Goal: Task Accomplishment & Management: Use online tool/utility

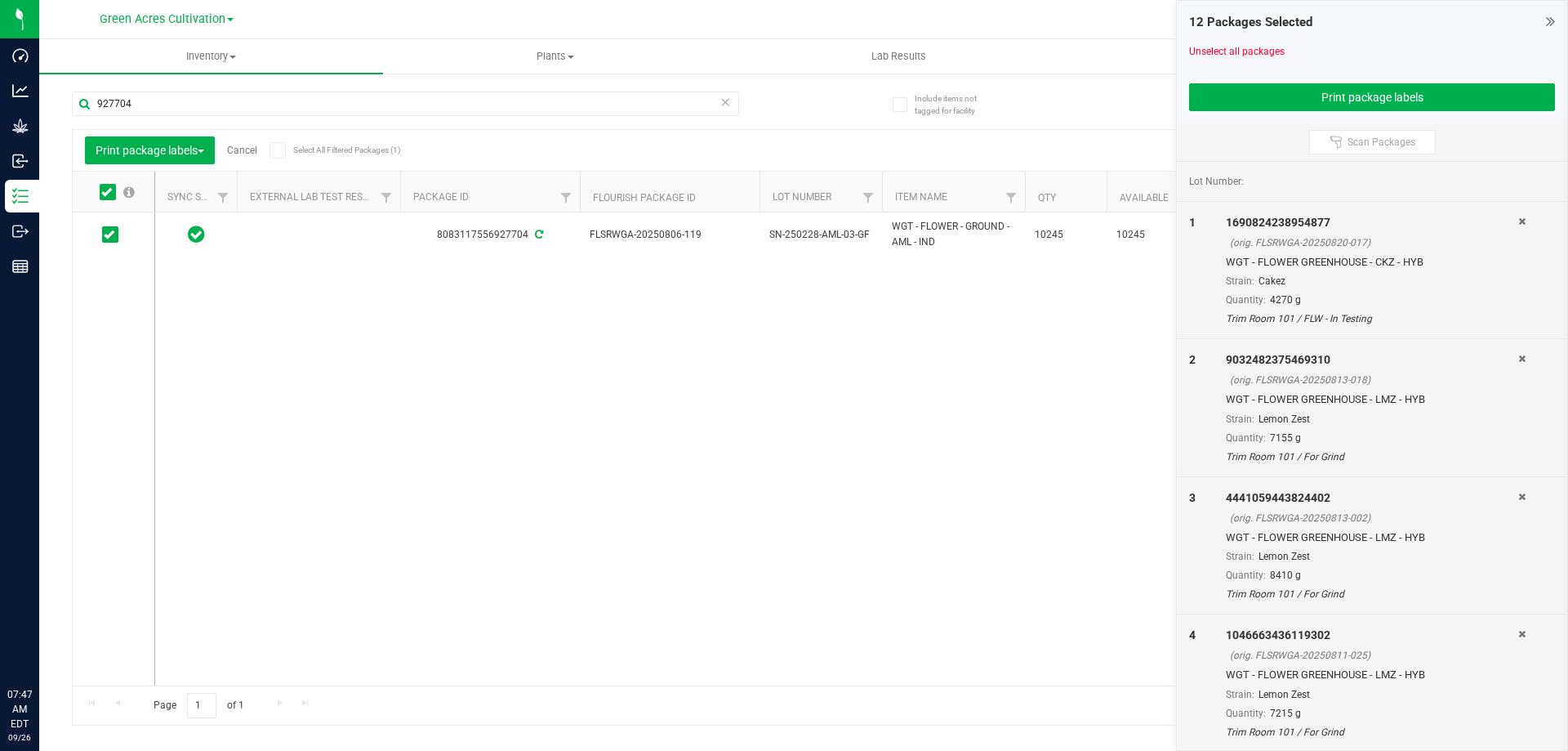
click at [1033, 690] on all-packages "Include items not tagged for facility 927704 Print package labels Cancel Select…" at bounding box center [804, 401] width 1464 height 650
click at [892, 492] on div "8083117556927704 FLSRWGA-20250806-119 SN-250228-AML-03-GF WGT - FLOWER - GROUND…" at bounding box center [844, 449] width 1379 height 473
click at [243, 152] on link "Cancel" at bounding box center [242, 150] width 30 height 12
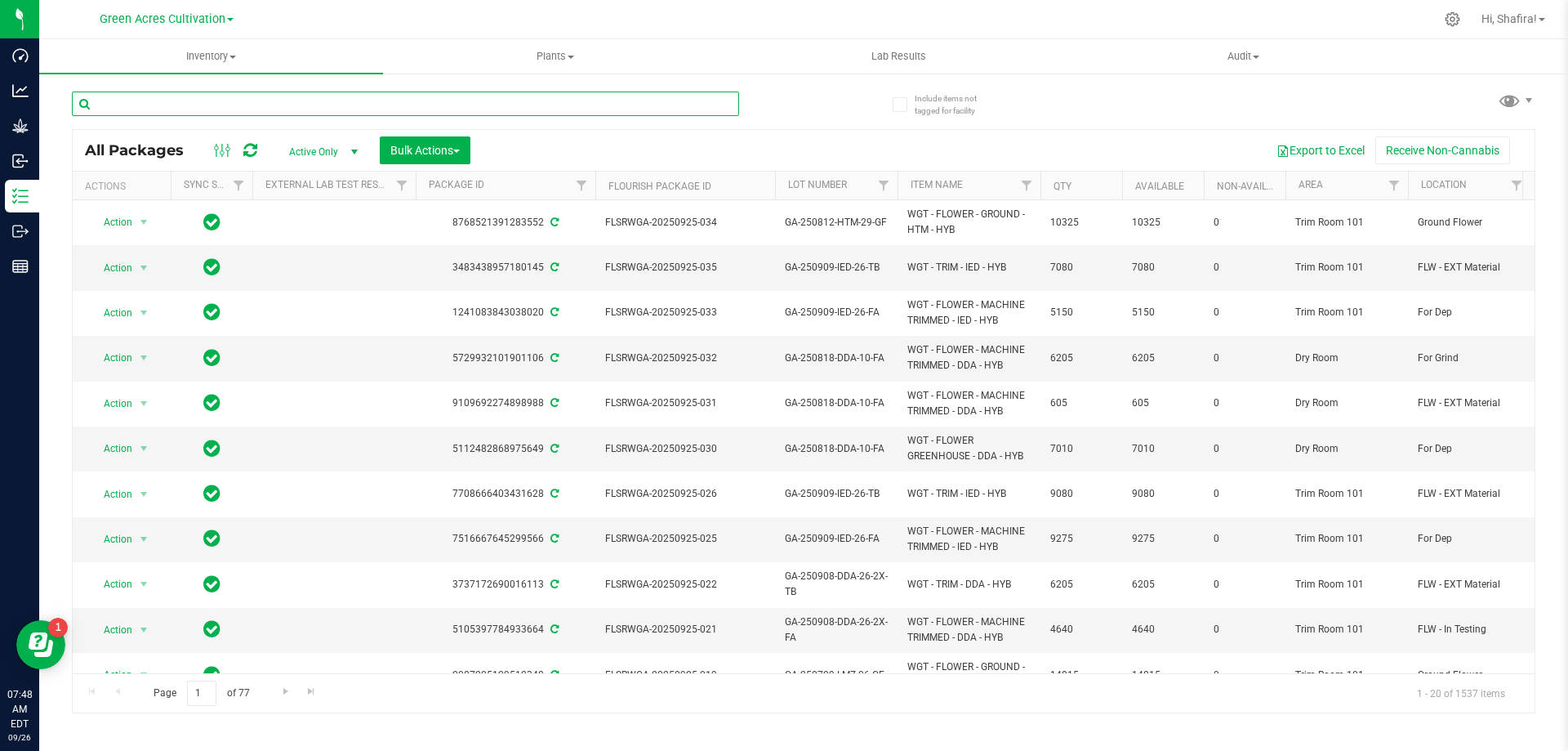
click at [351, 96] on input "text" at bounding box center [406, 104] width 668 height 24
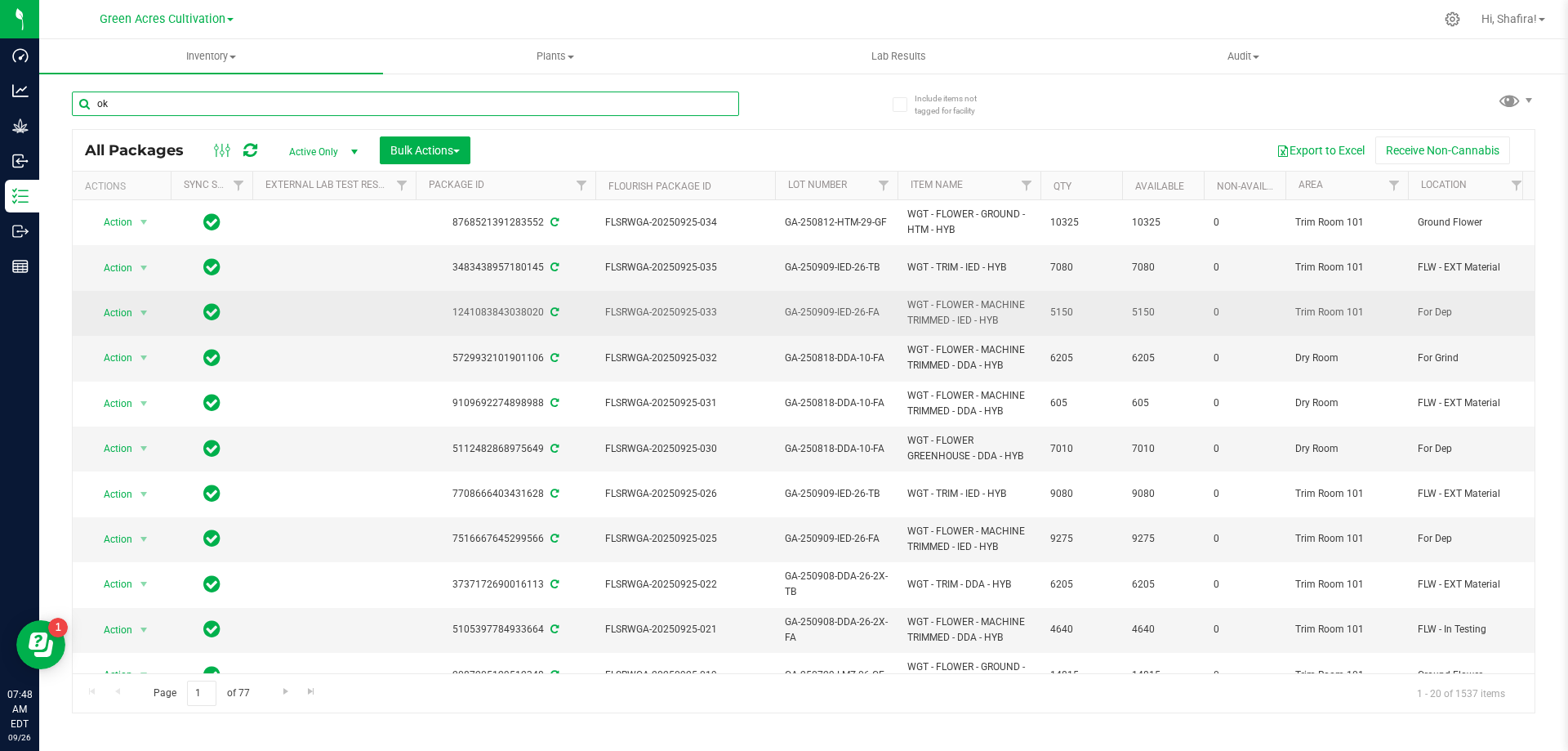
type input "o"
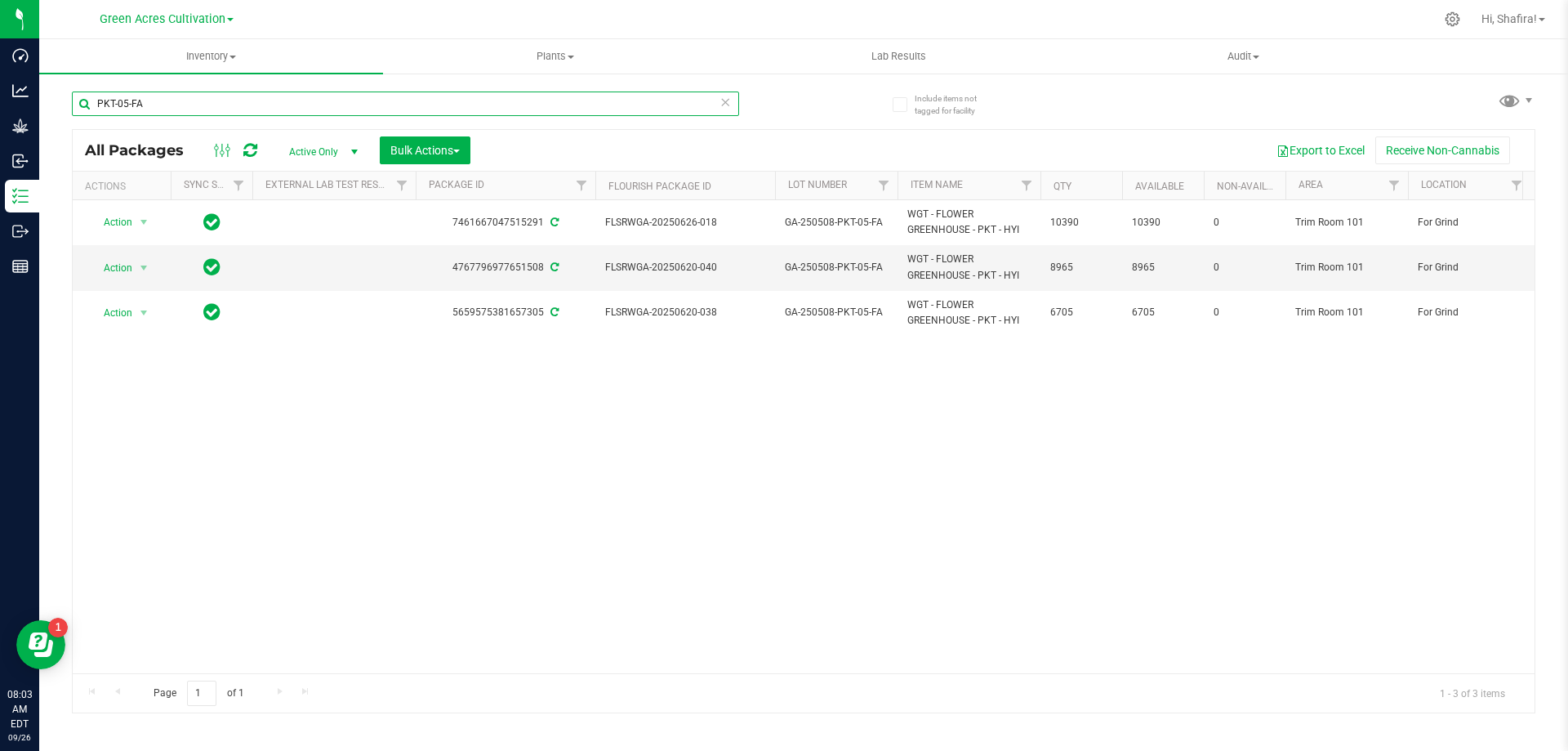
click at [160, 111] on input "PKT-05-FA" at bounding box center [406, 104] width 668 height 24
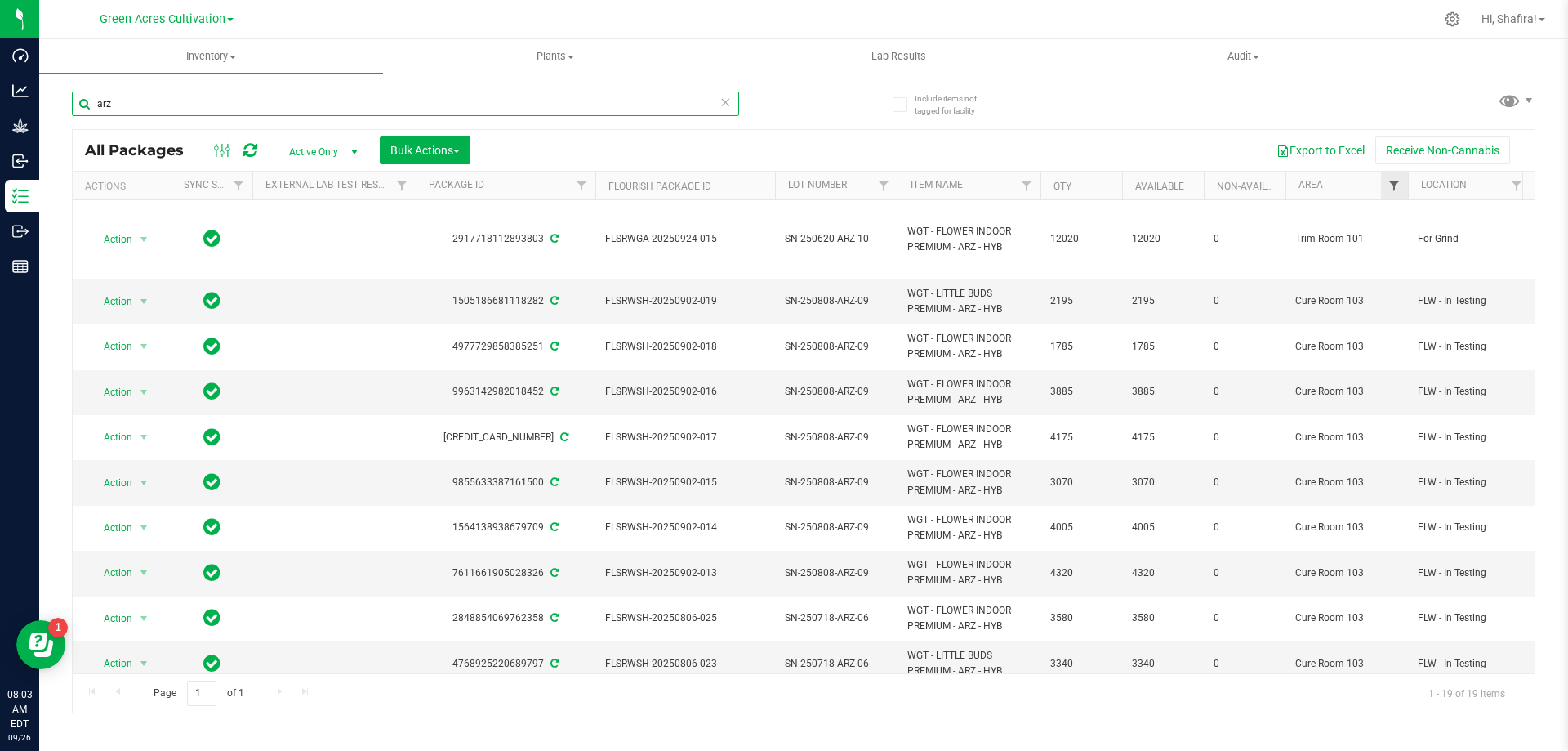
type input "arz"
click at [1394, 188] on span "Filter" at bounding box center [1394, 185] width 13 height 13
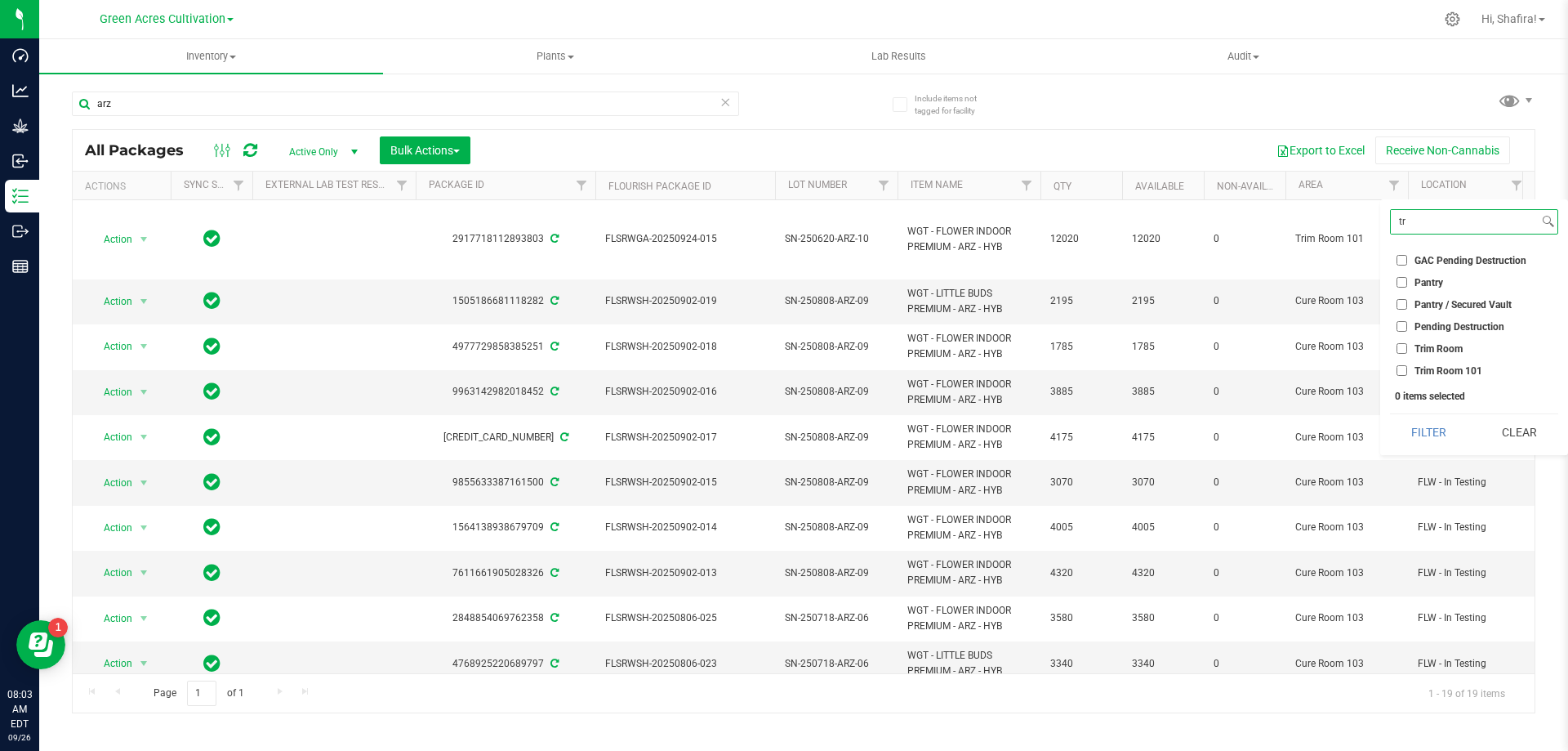
type input "tr"
click at [1398, 373] on input "Trim Room 101" at bounding box center [1402, 371] width 11 height 11
checkbox input "true"
click at [1403, 428] on button "Filter" at bounding box center [1430, 432] width 79 height 36
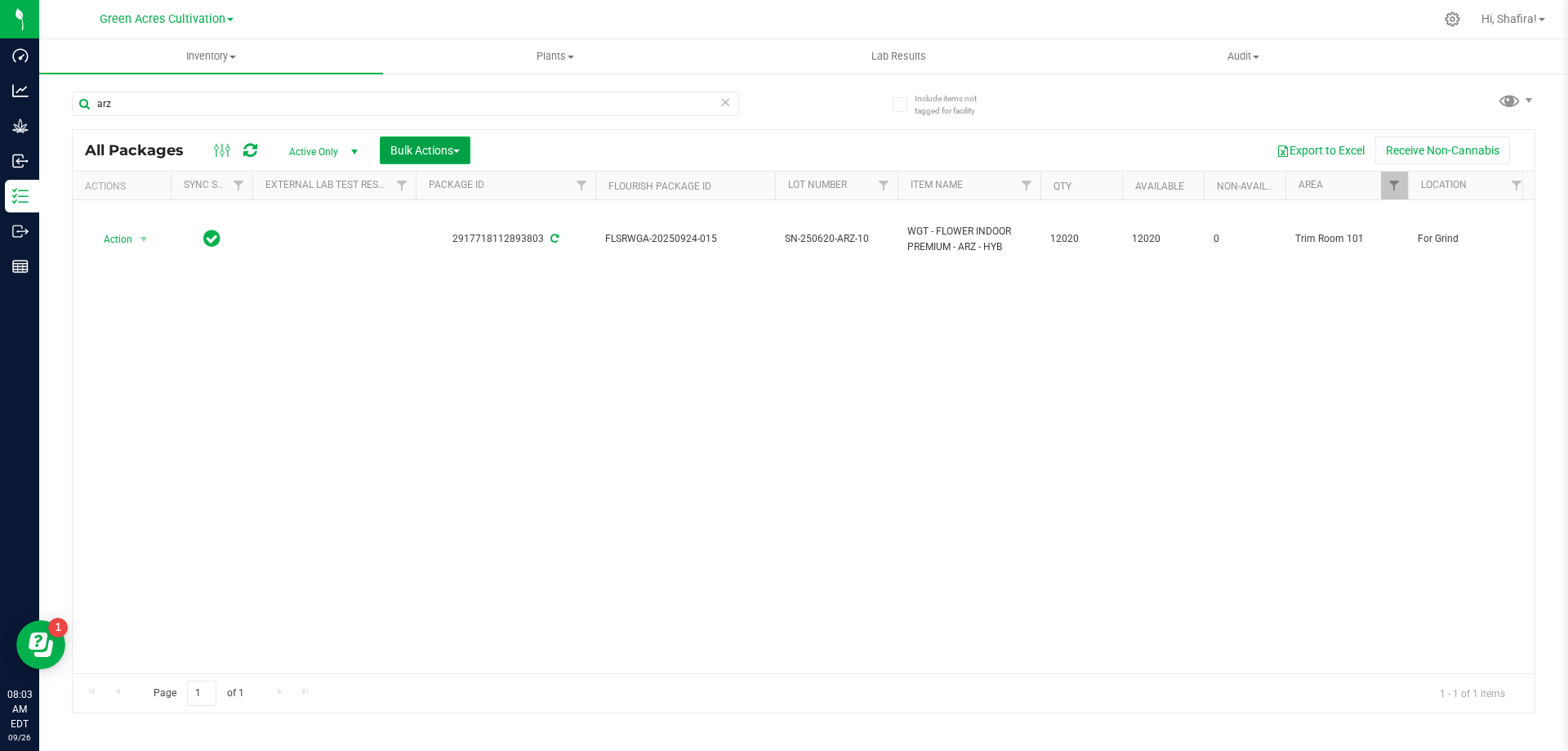
click at [422, 151] on span "Bulk Actions" at bounding box center [425, 150] width 70 height 13
click at [422, 283] on span "Locate packages" at bounding box center [431, 277] width 82 height 13
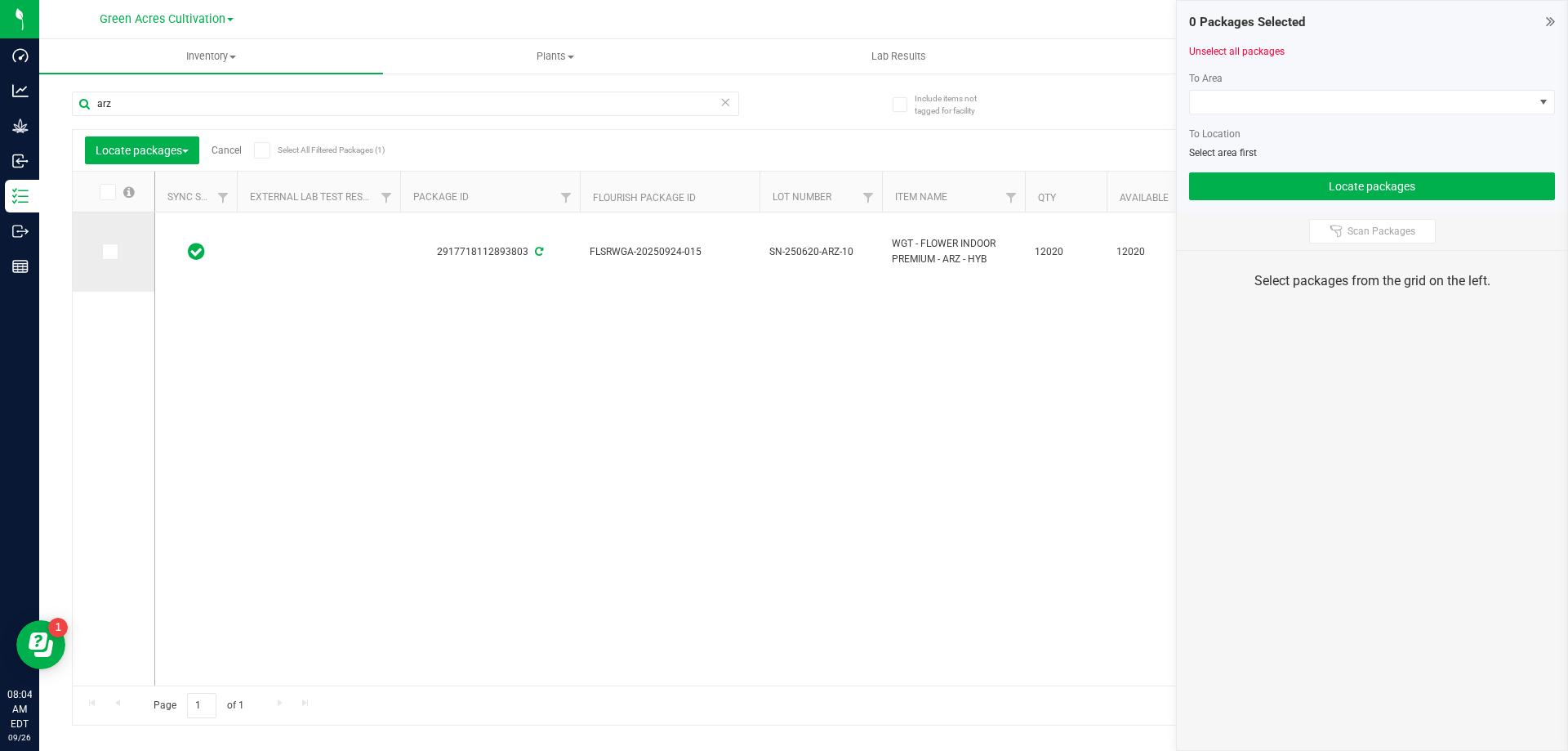
click at [105, 257] on span at bounding box center [110, 252] width 16 height 16
click at [0, 0] on input "checkbox" at bounding box center [0, 0] width 0 height 0
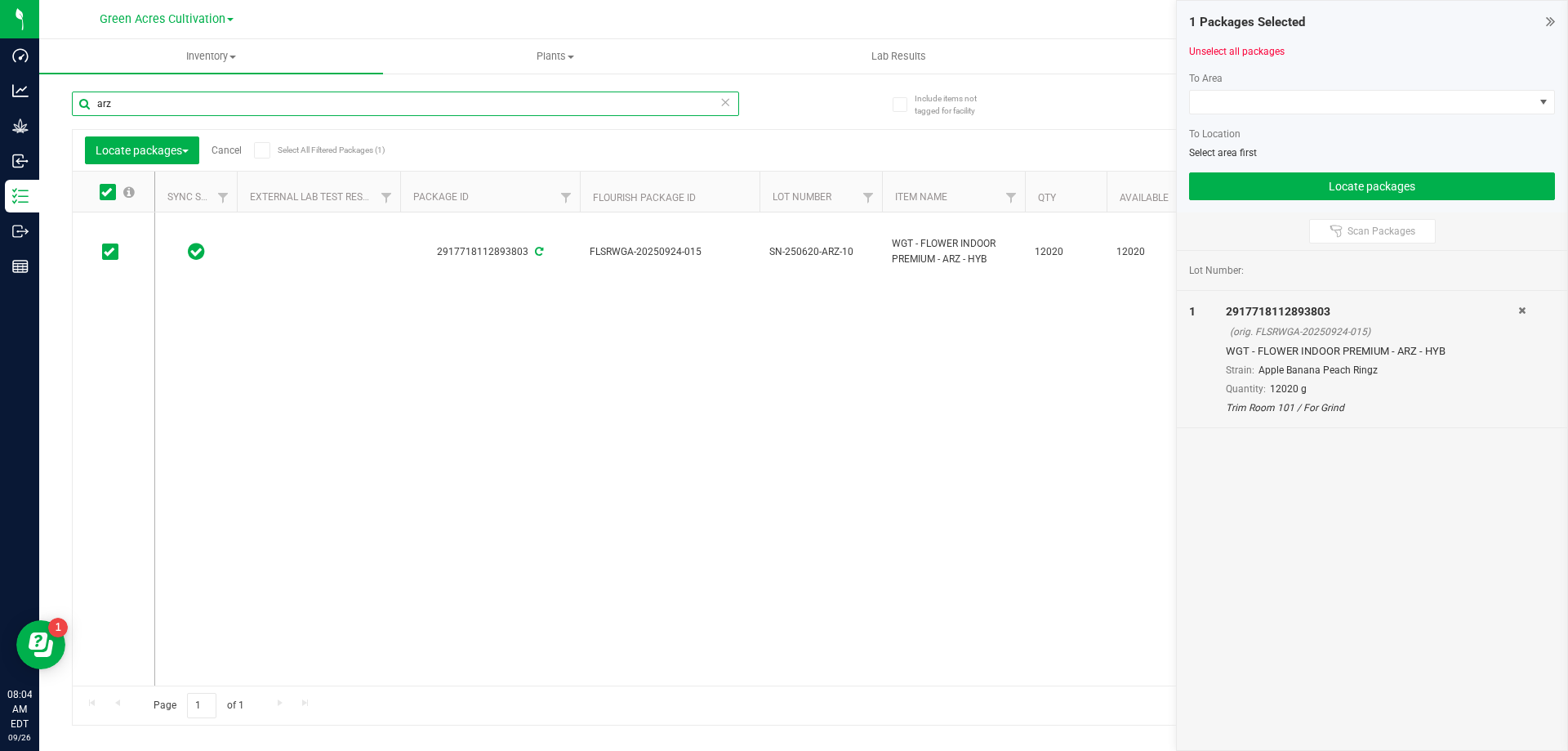
click at [127, 102] on input "arz" at bounding box center [406, 104] width 668 height 24
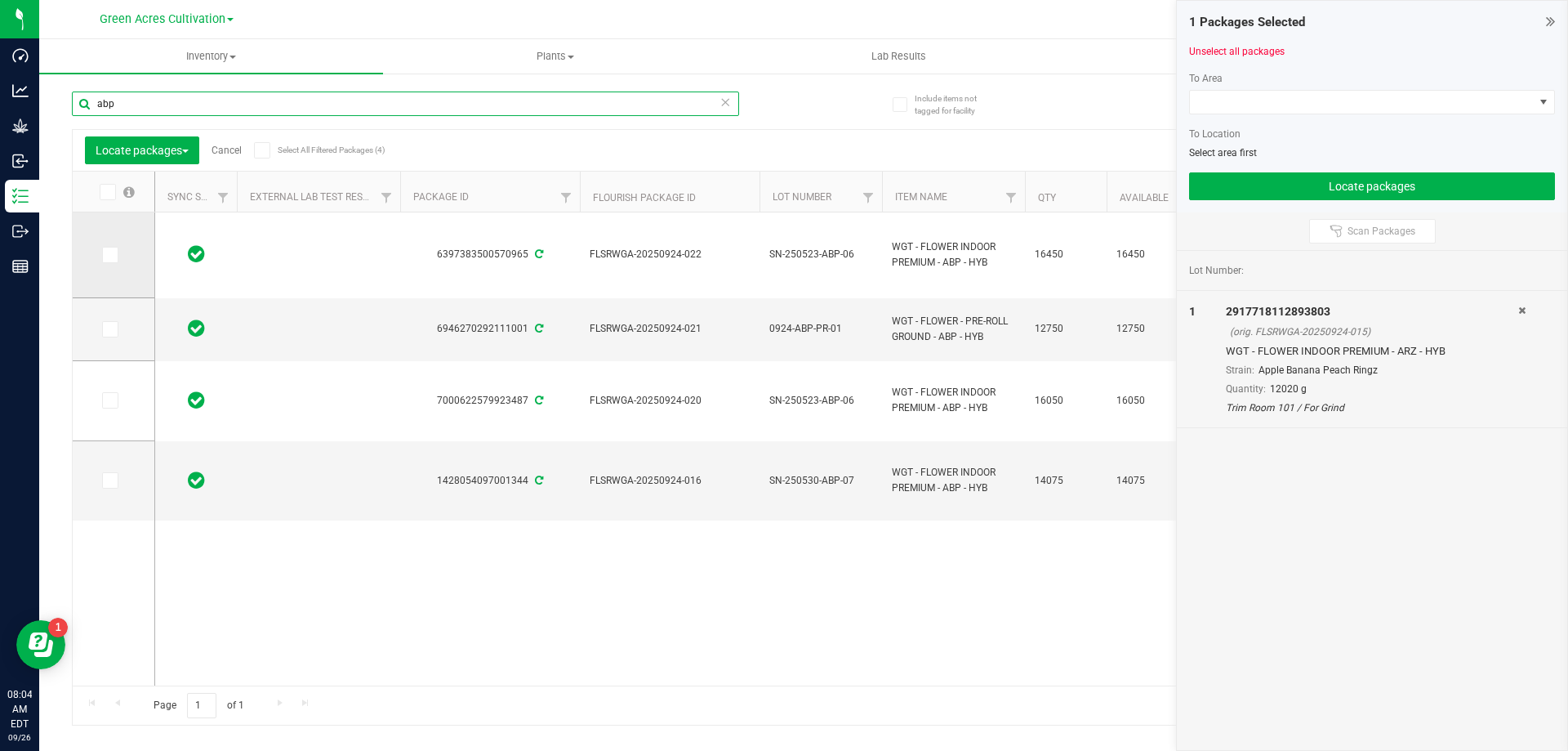
type input "abp"
click at [106, 255] on icon at bounding box center [109, 255] width 11 height 0
click at [0, 0] on input "checkbox" at bounding box center [0, 0] width 0 height 0
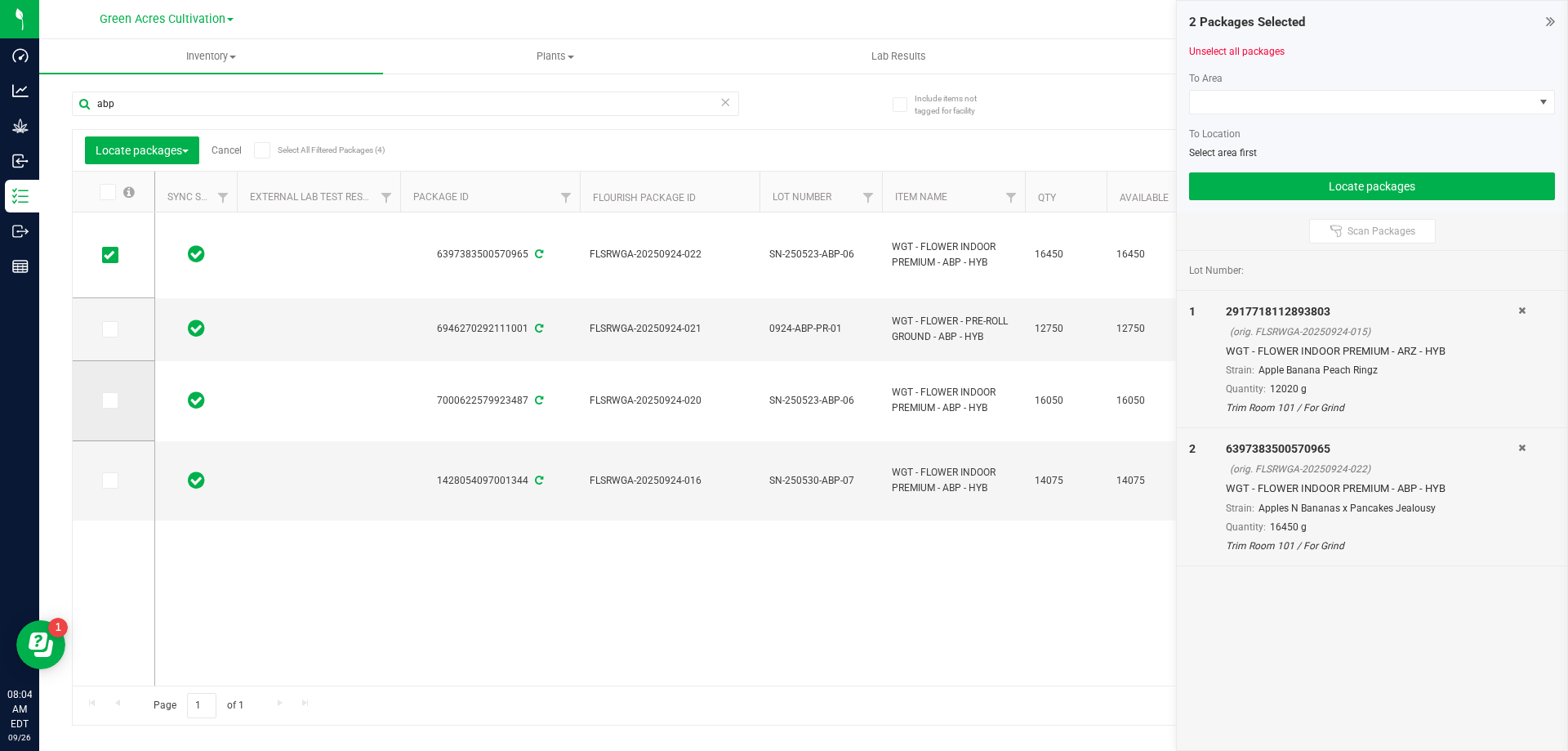
click at [117, 395] on span at bounding box center [110, 400] width 16 height 16
click at [0, 0] on input "checkbox" at bounding box center [0, 0] width 0 height 0
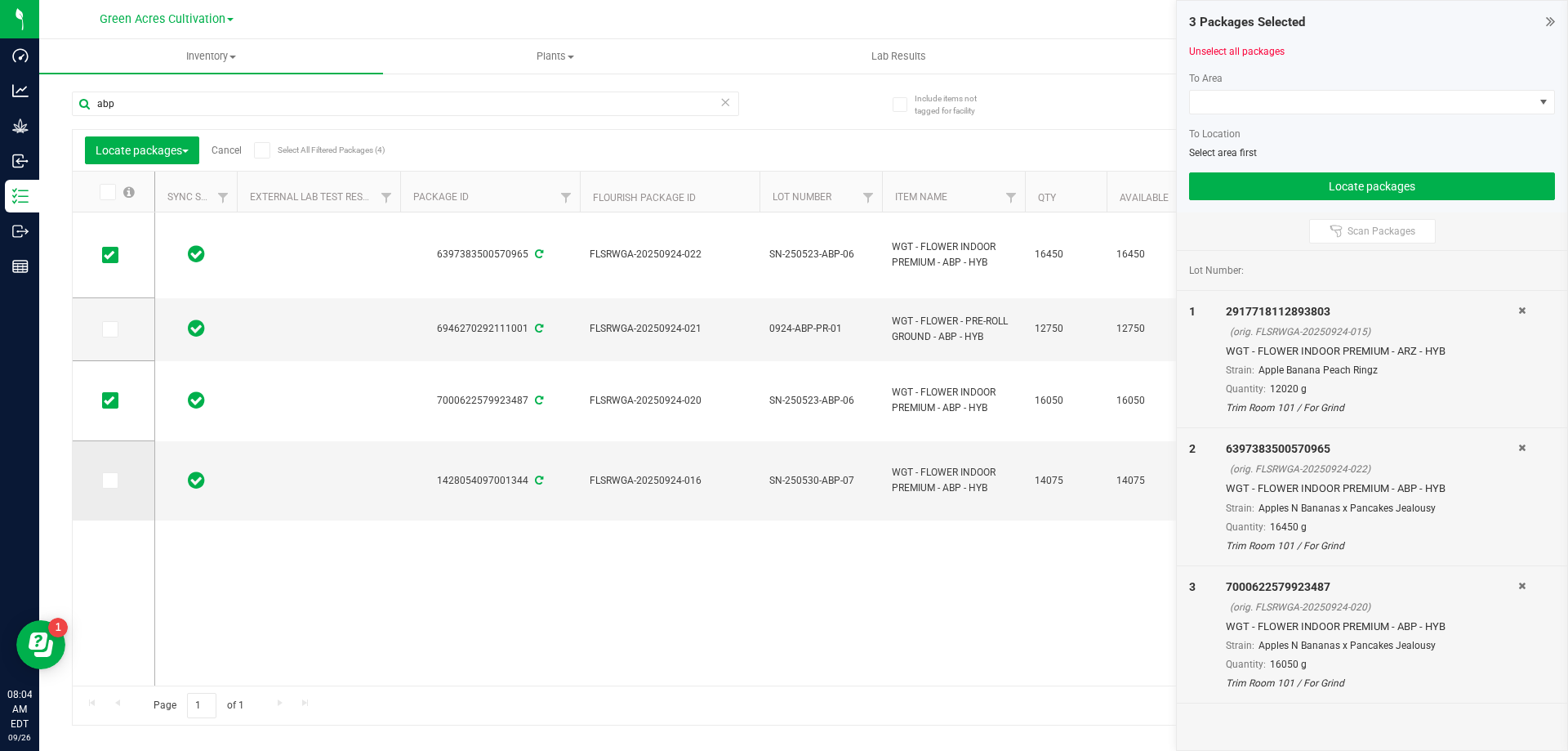
click at [105, 480] on icon at bounding box center [109, 480] width 11 height 0
click at [0, 0] on input "checkbox" at bounding box center [0, 0] width 0 height 0
click at [1276, 101] on span at bounding box center [1362, 103] width 344 height 23
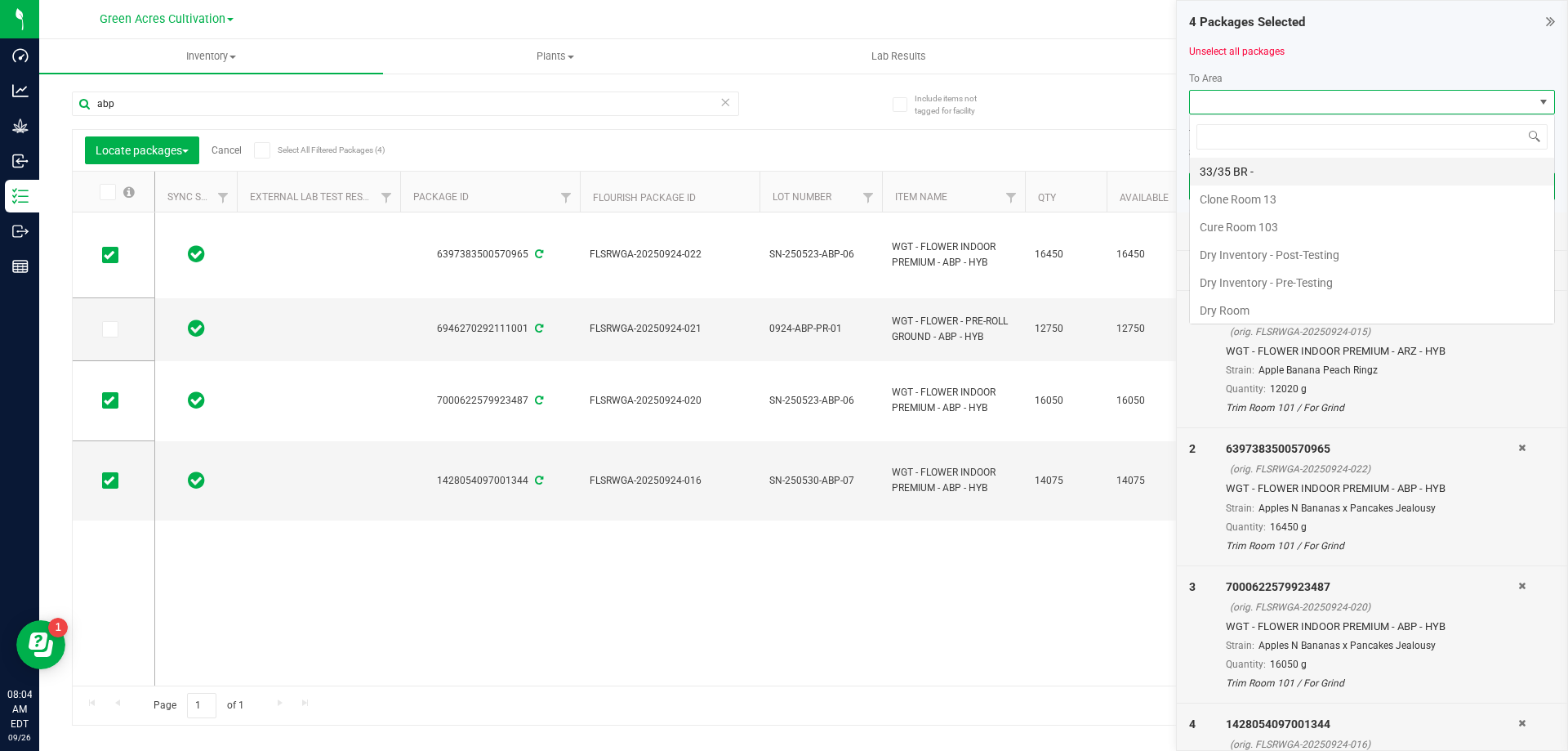
scroll to position [24, 366]
click at [1215, 305] on li "Dry Room" at bounding box center [1373, 310] width 364 height 28
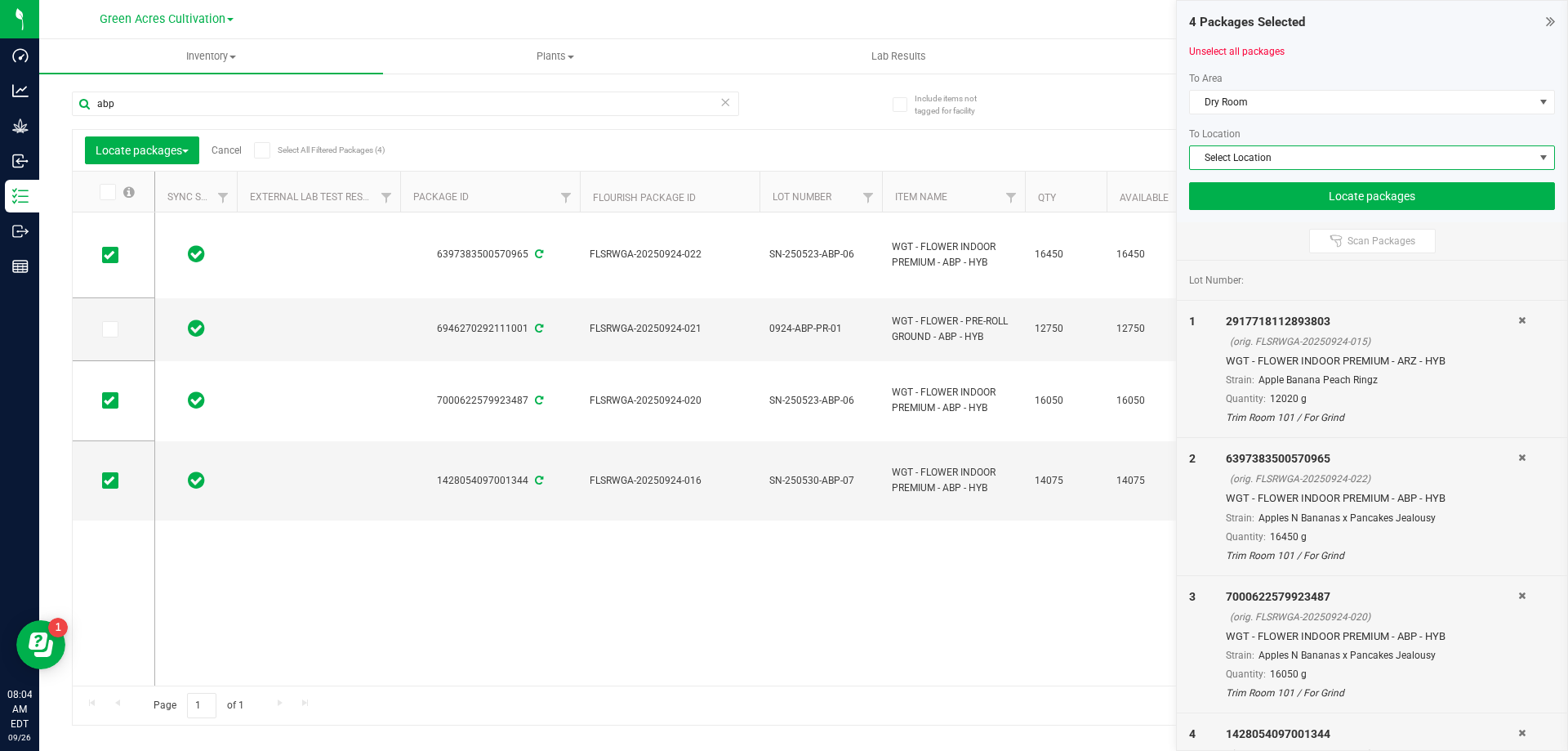
click at [1218, 168] on span "Select Location" at bounding box center [1362, 158] width 344 height 23
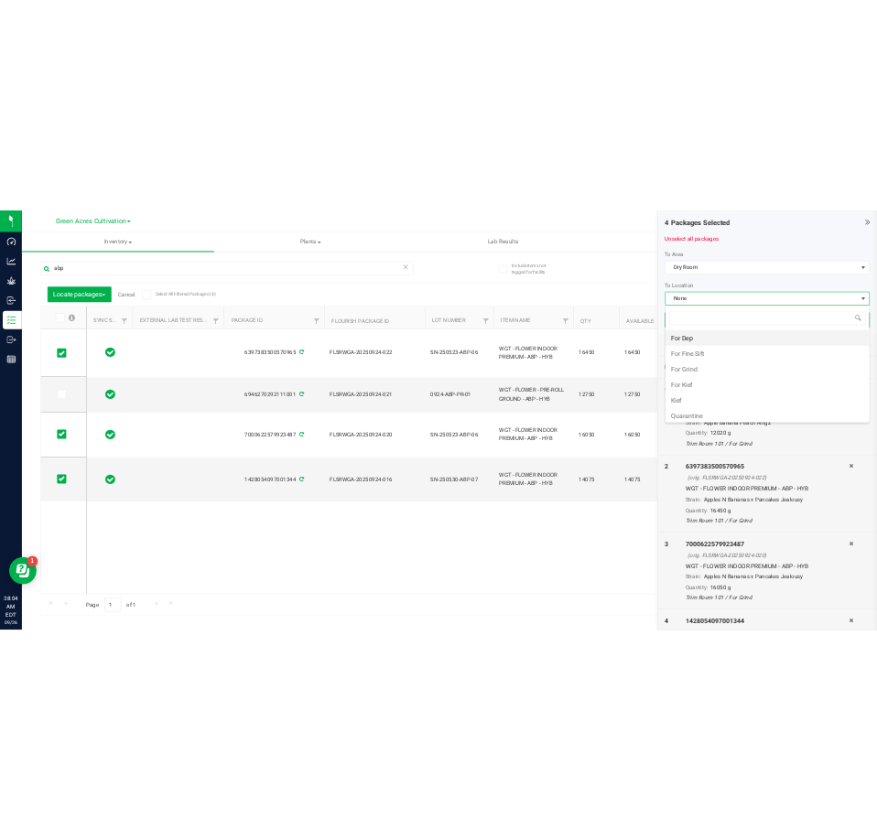
scroll to position [253, 0]
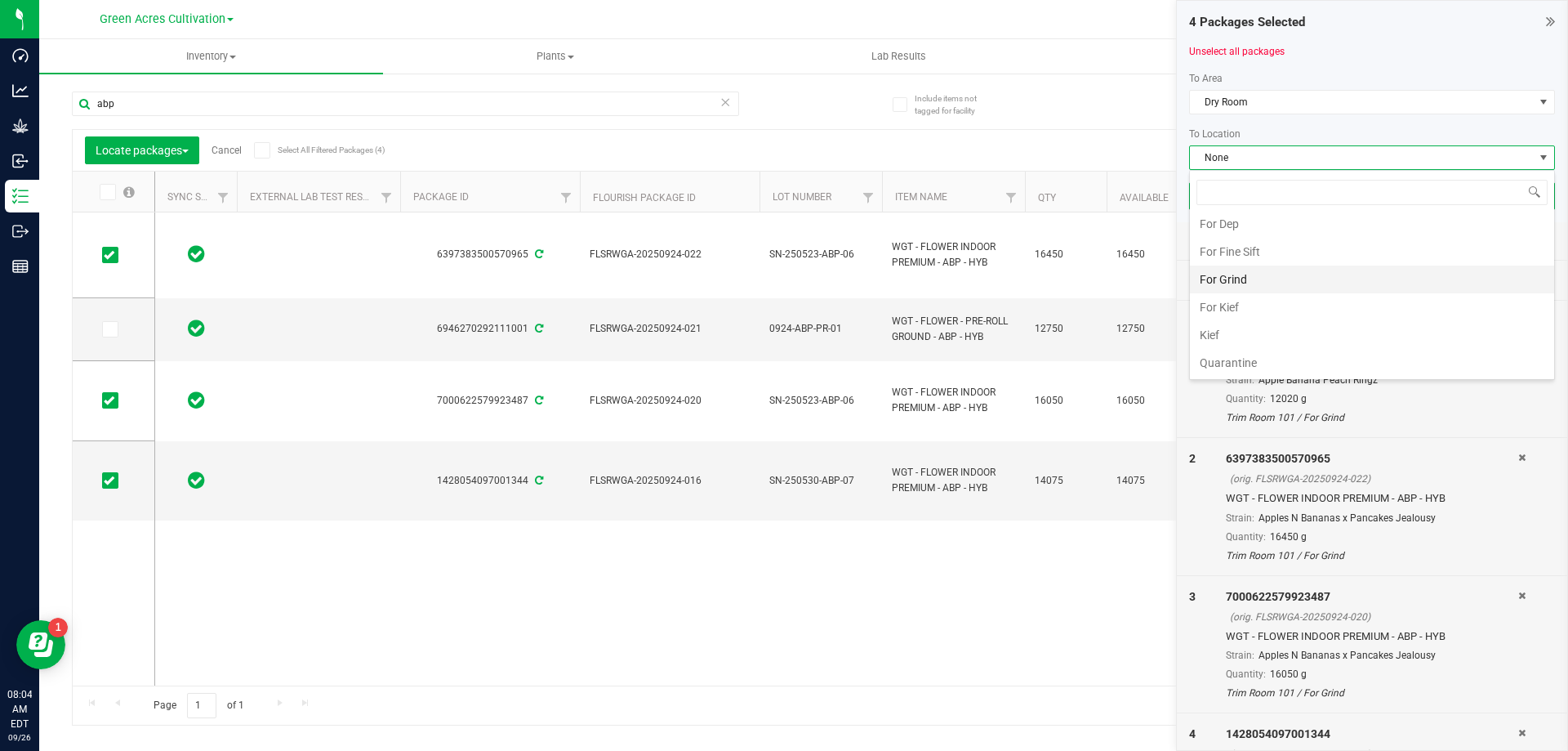
click at [1240, 288] on li "For Grind" at bounding box center [1373, 279] width 364 height 28
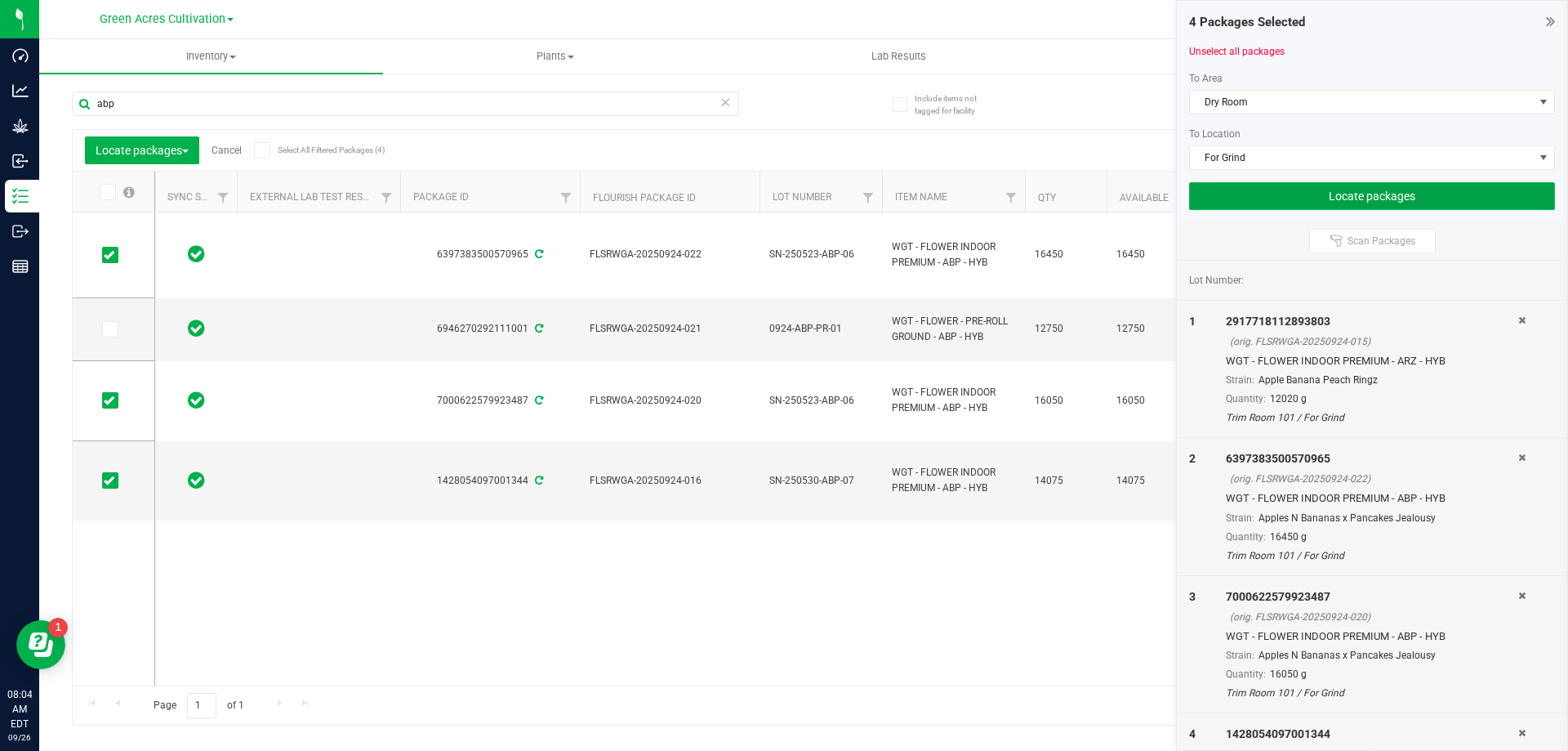
click at [1339, 199] on button "Locate packages" at bounding box center [1373, 196] width 366 height 28
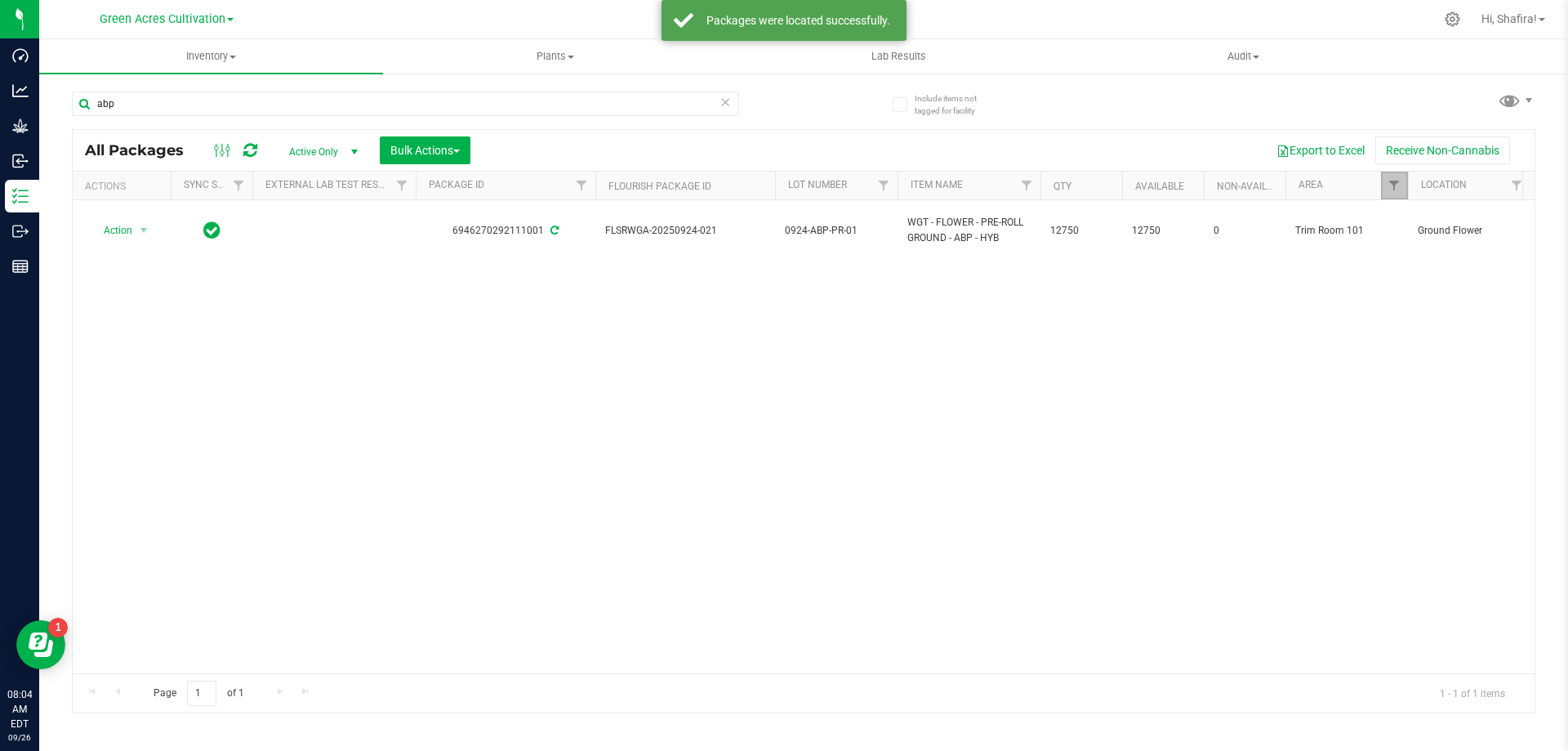
click at [1393, 177] on link "Filter" at bounding box center [1395, 185] width 27 height 28
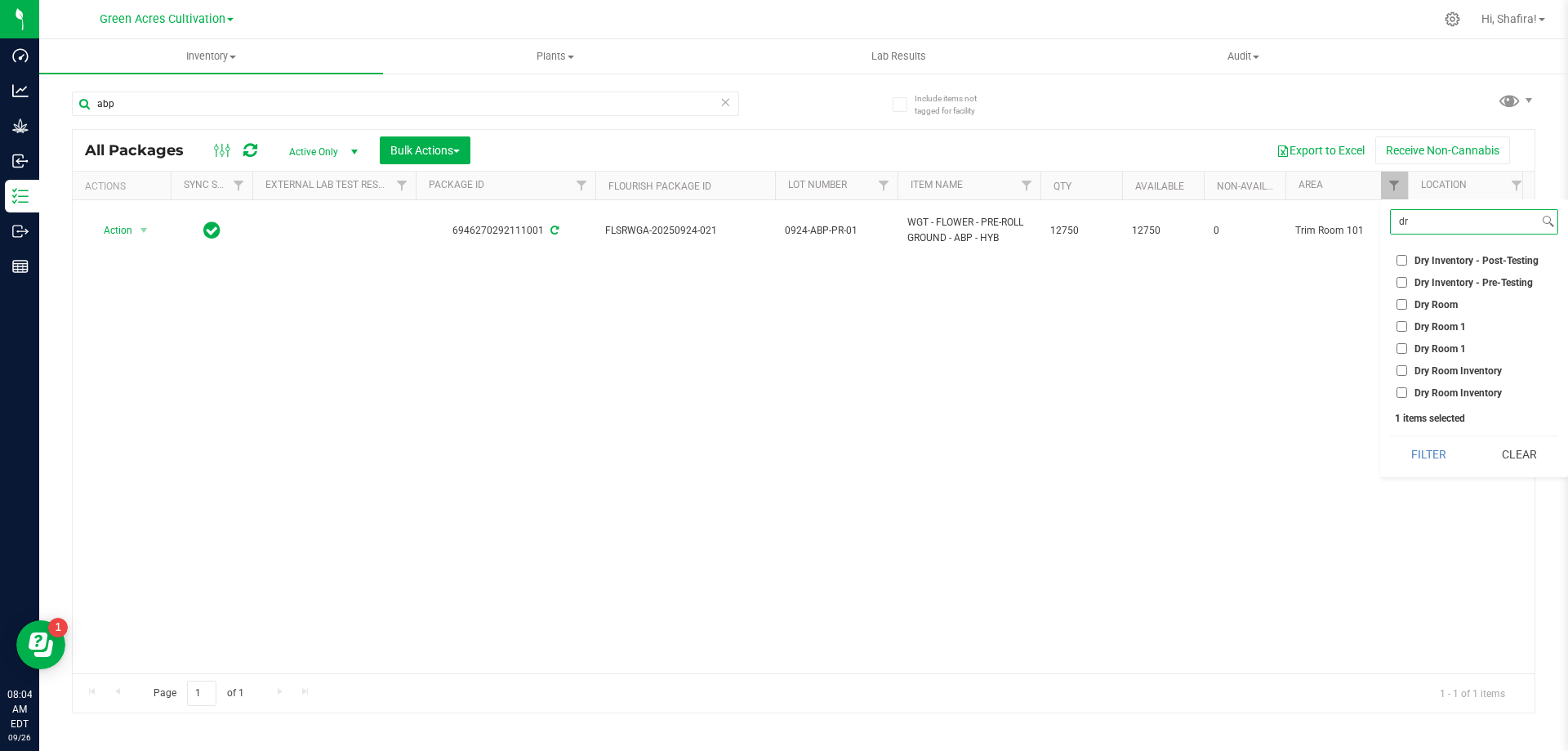
type input "dr"
click at [1390, 299] on div "dr Select All 01 02 05 06 09 10 13 13 14 15 17 18 19 19 21 22 23 25 26 29 30 32…" at bounding box center [1474, 338] width 188 height 278
click at [1395, 302] on li "Dry Room" at bounding box center [1474, 304] width 169 height 17
click at [1403, 303] on input "Dry Room" at bounding box center [1402, 305] width 11 height 11
checkbox input "true"
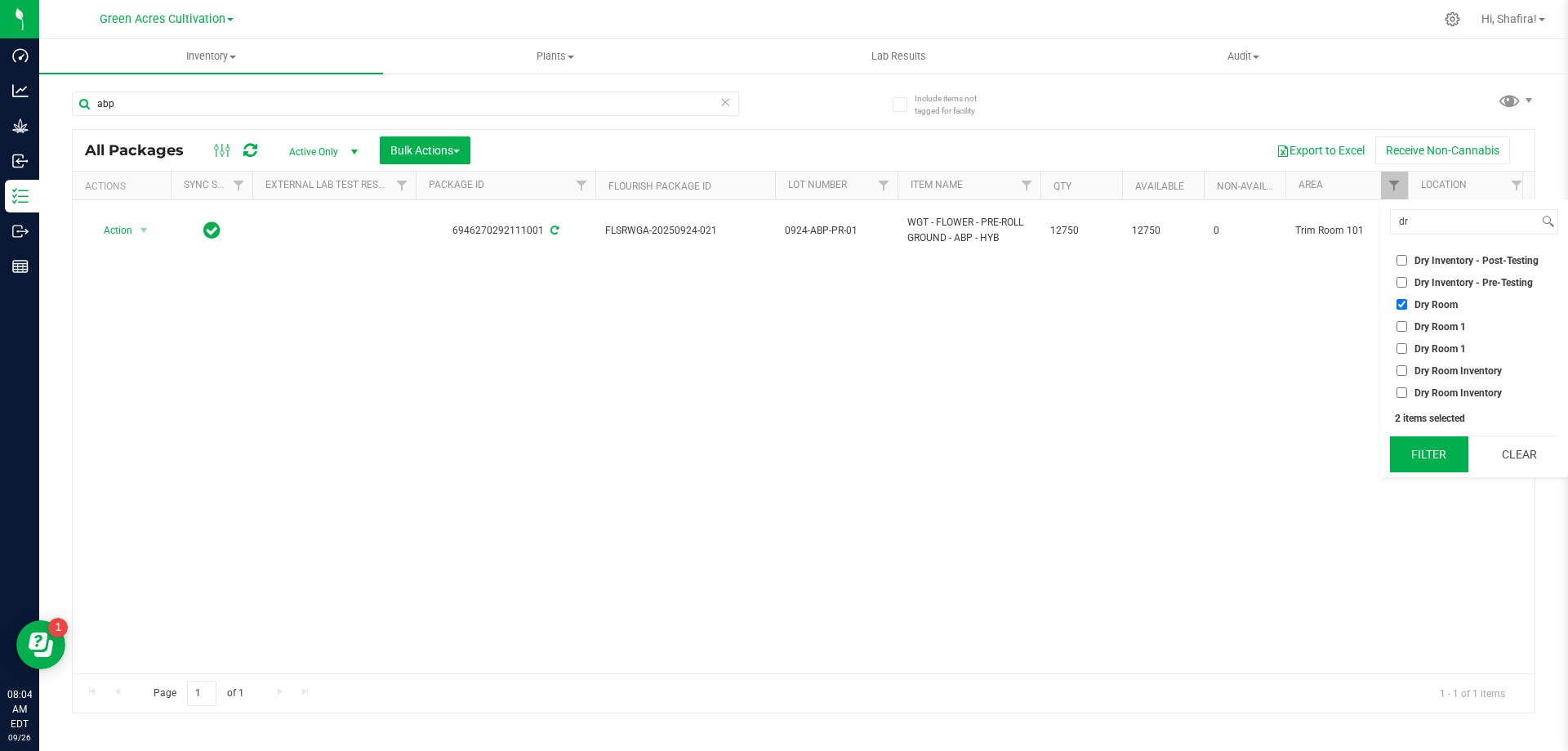
click at [1431, 460] on button "Filter" at bounding box center [1430, 455] width 79 height 36
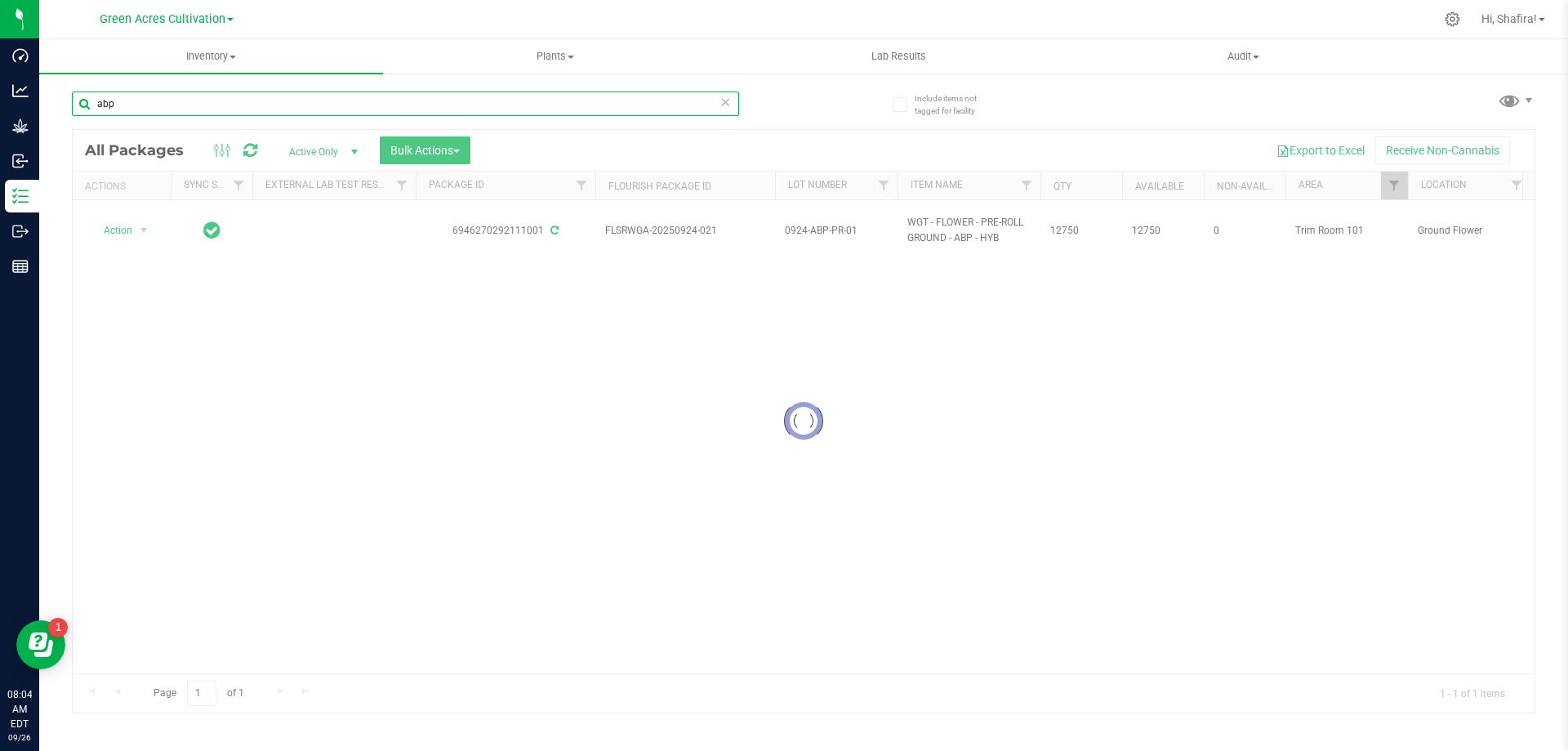
click at [204, 101] on input "abp" at bounding box center [406, 104] width 668 height 24
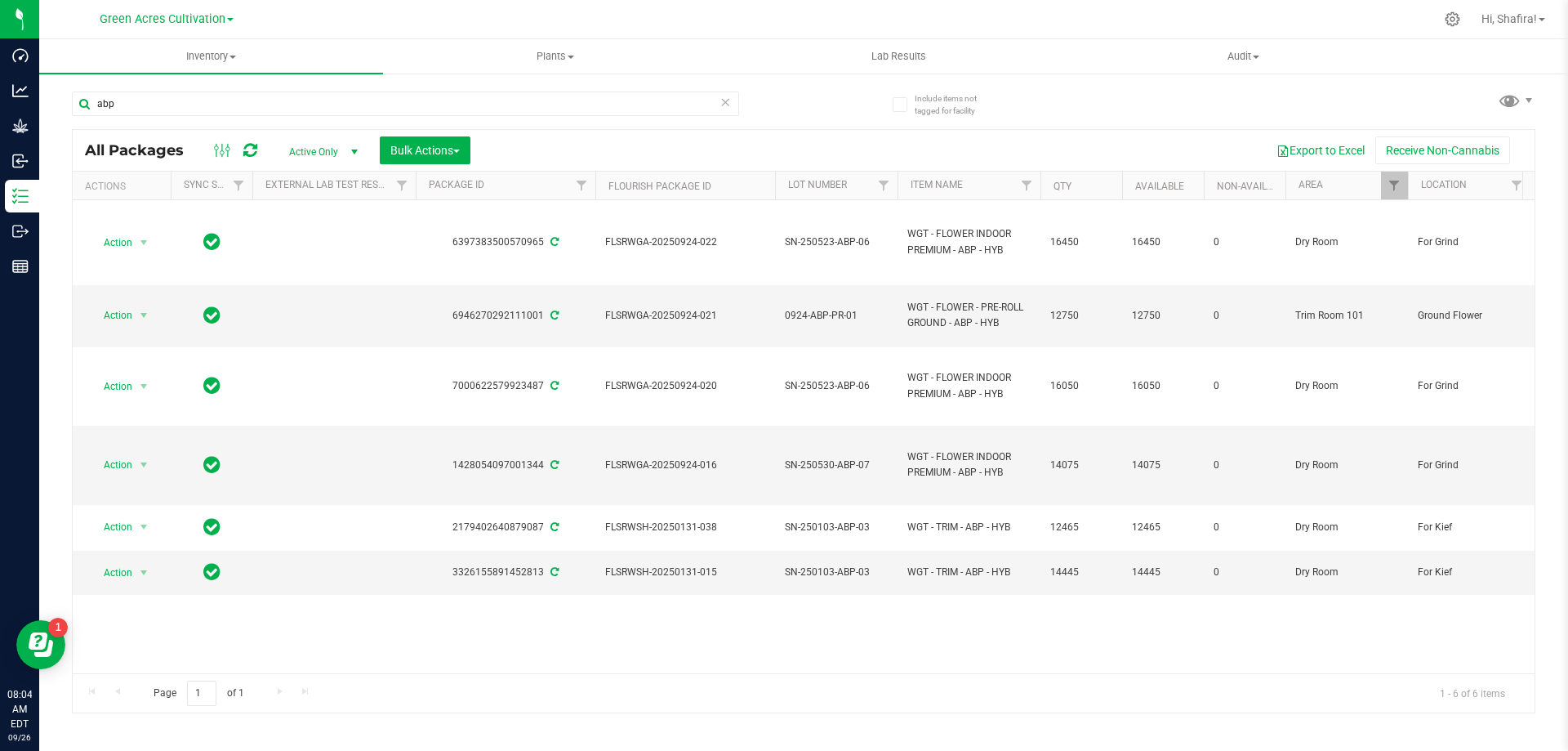
click at [863, 132] on div "All Packages Active Only Active Only Lab Samples Locked All External Internal B…" at bounding box center [803, 151] width 1462 height 41
click at [405, 154] on span "Bulk Actions" at bounding box center [425, 150] width 70 height 13
click at [459, 345] on div "Print package labels" at bounding box center [450, 339] width 120 height 26
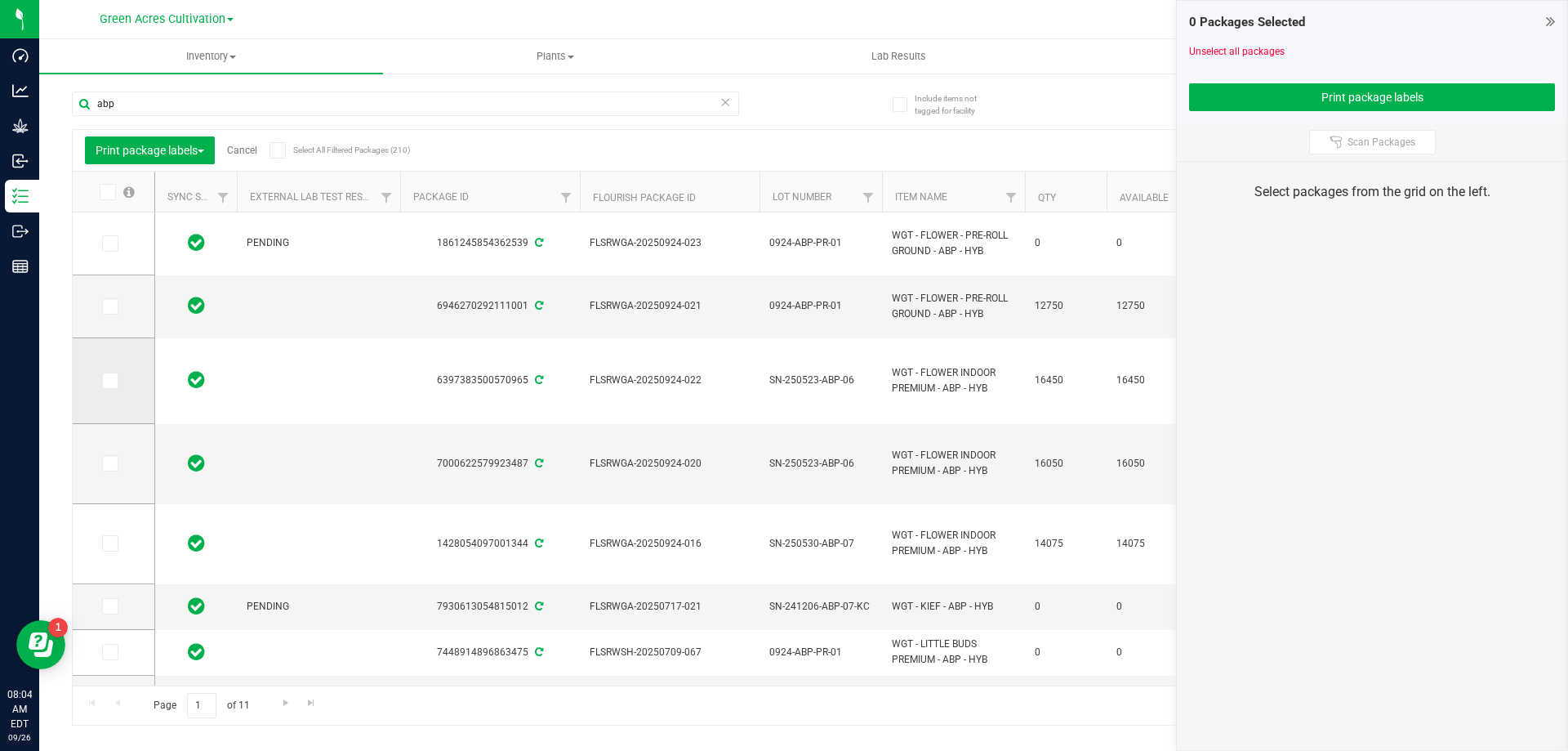
click at [117, 385] on span at bounding box center [110, 380] width 16 height 16
click at [0, 0] on input "checkbox" at bounding box center [0, 0] width 0 height 0
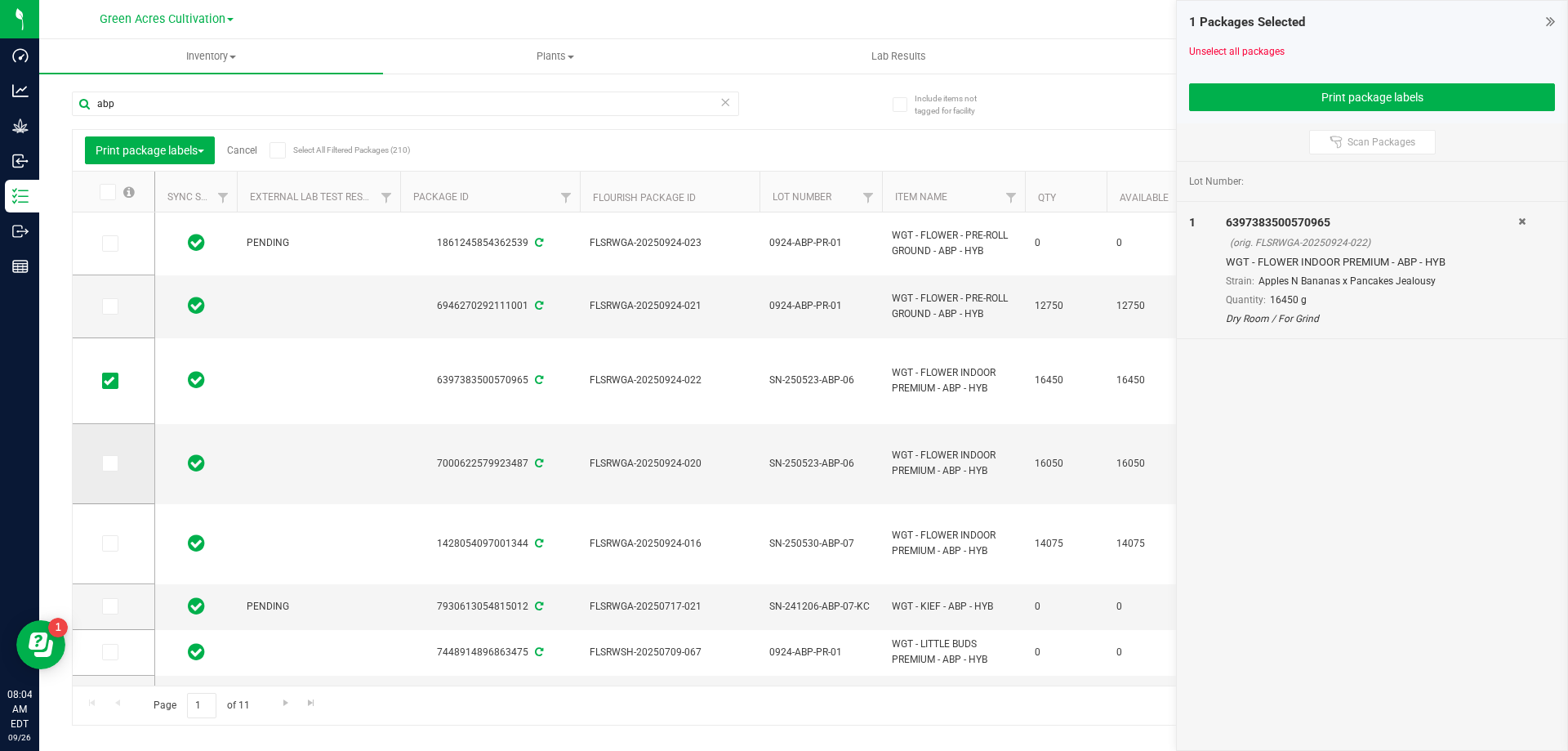
click at [116, 463] on span at bounding box center [110, 463] width 16 height 16
click at [0, 0] on input "checkbox" at bounding box center [0, 0] width 0 height 0
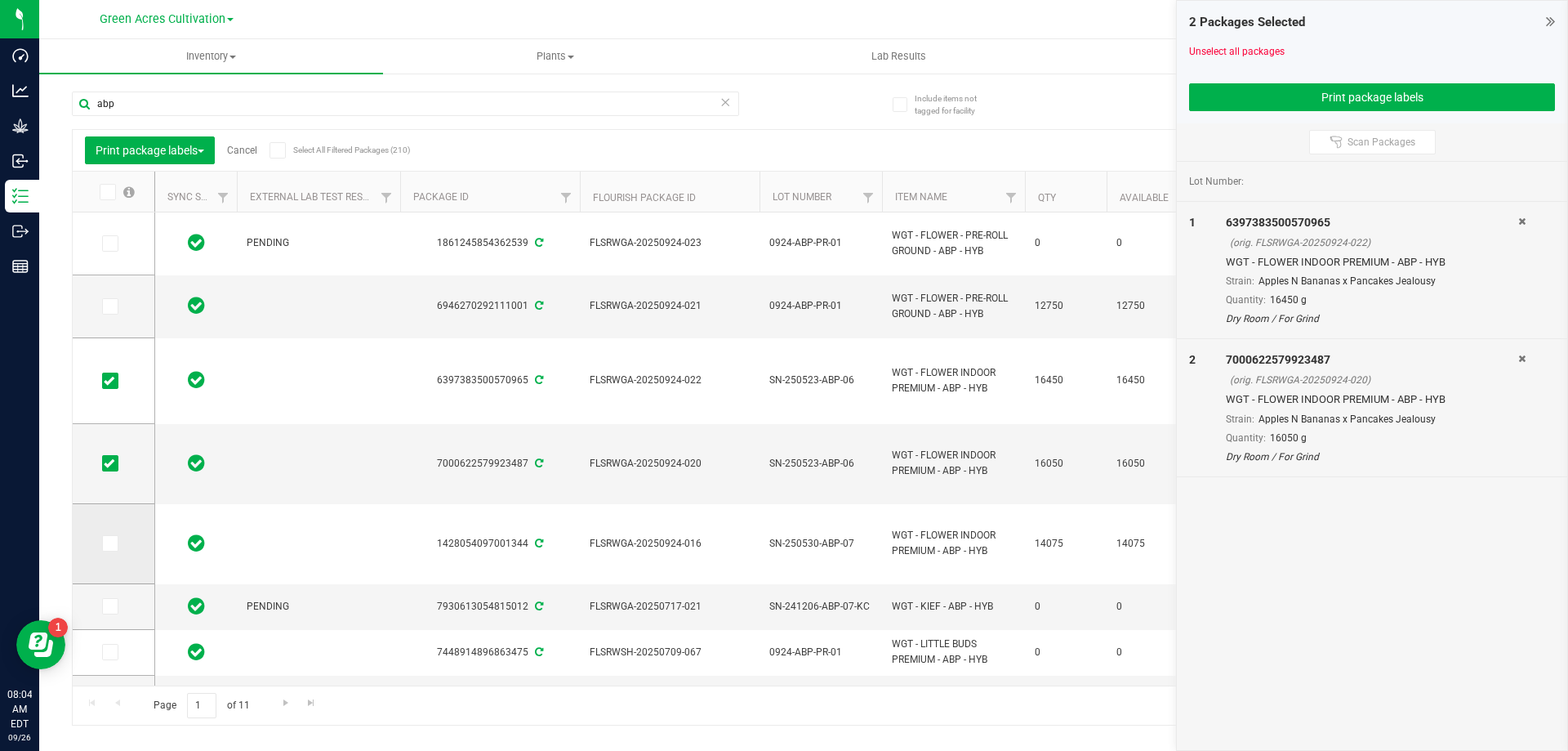
click at [111, 544] on icon at bounding box center [109, 544] width 11 height 0
click at [0, 0] on input "checkbox" at bounding box center [0, 0] width 0 height 0
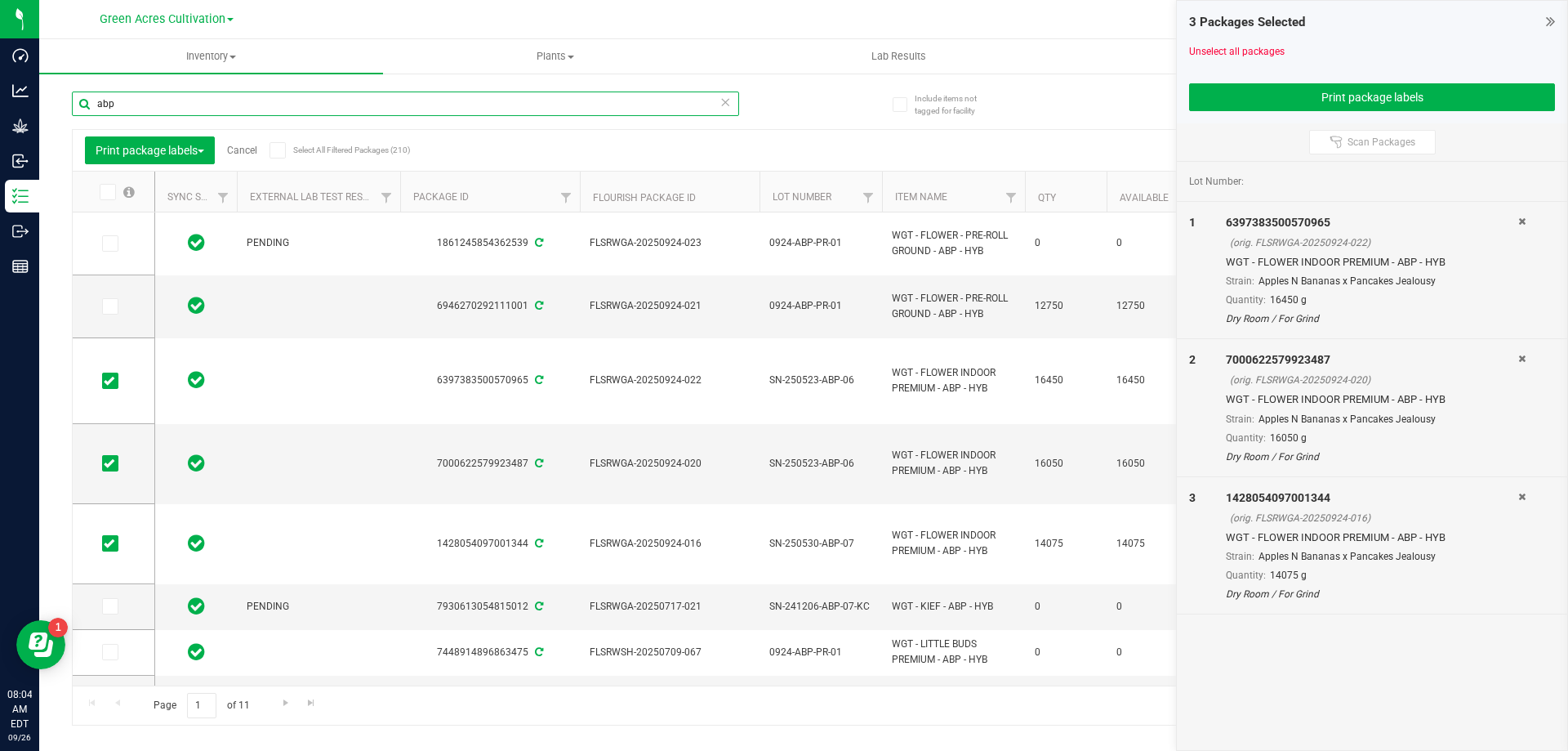
click at [146, 115] on input "abp" at bounding box center [406, 104] width 668 height 24
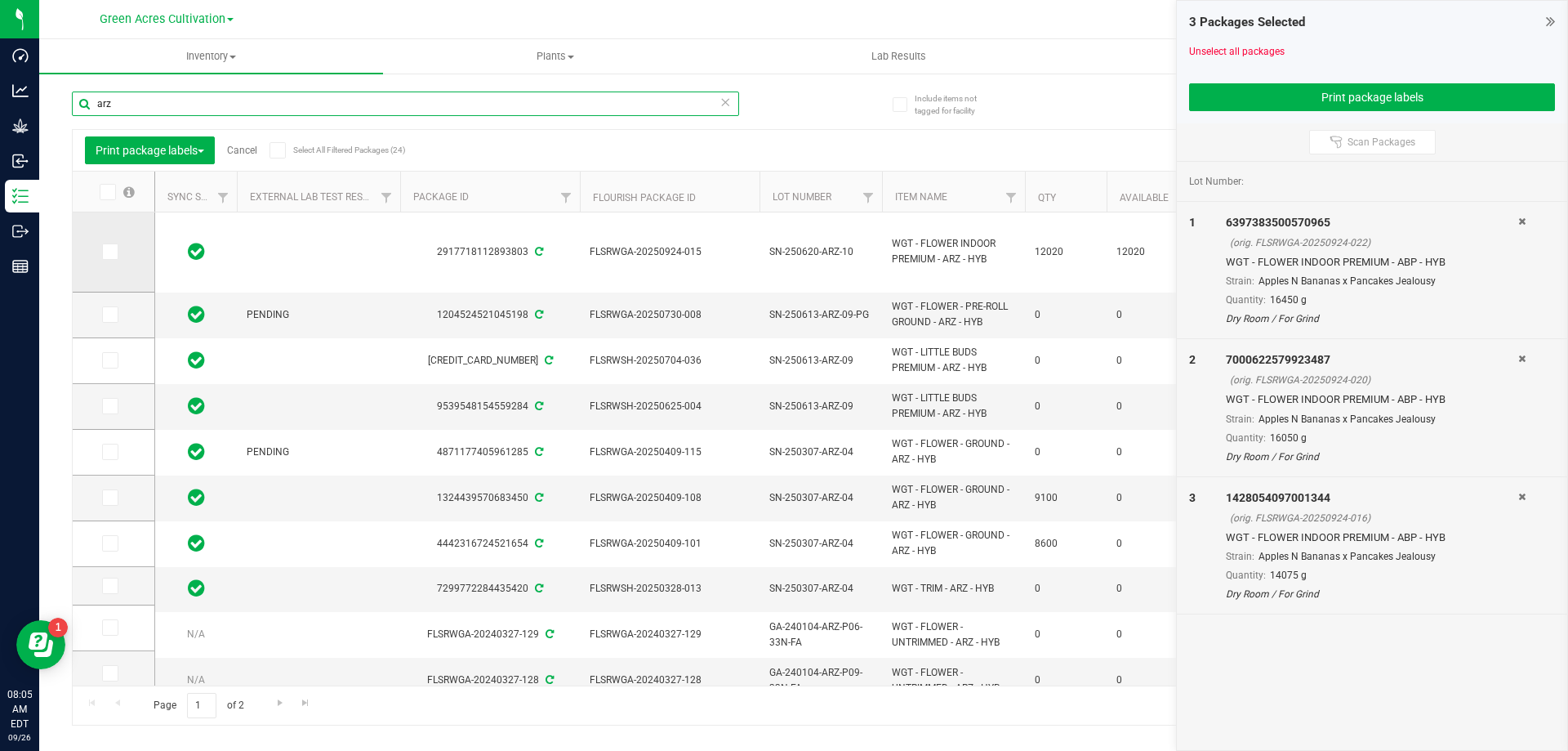
type input "arz"
click at [109, 252] on icon at bounding box center [109, 252] width 11 height 0
click at [0, 0] on input "checkbox" at bounding box center [0, 0] width 0 height 0
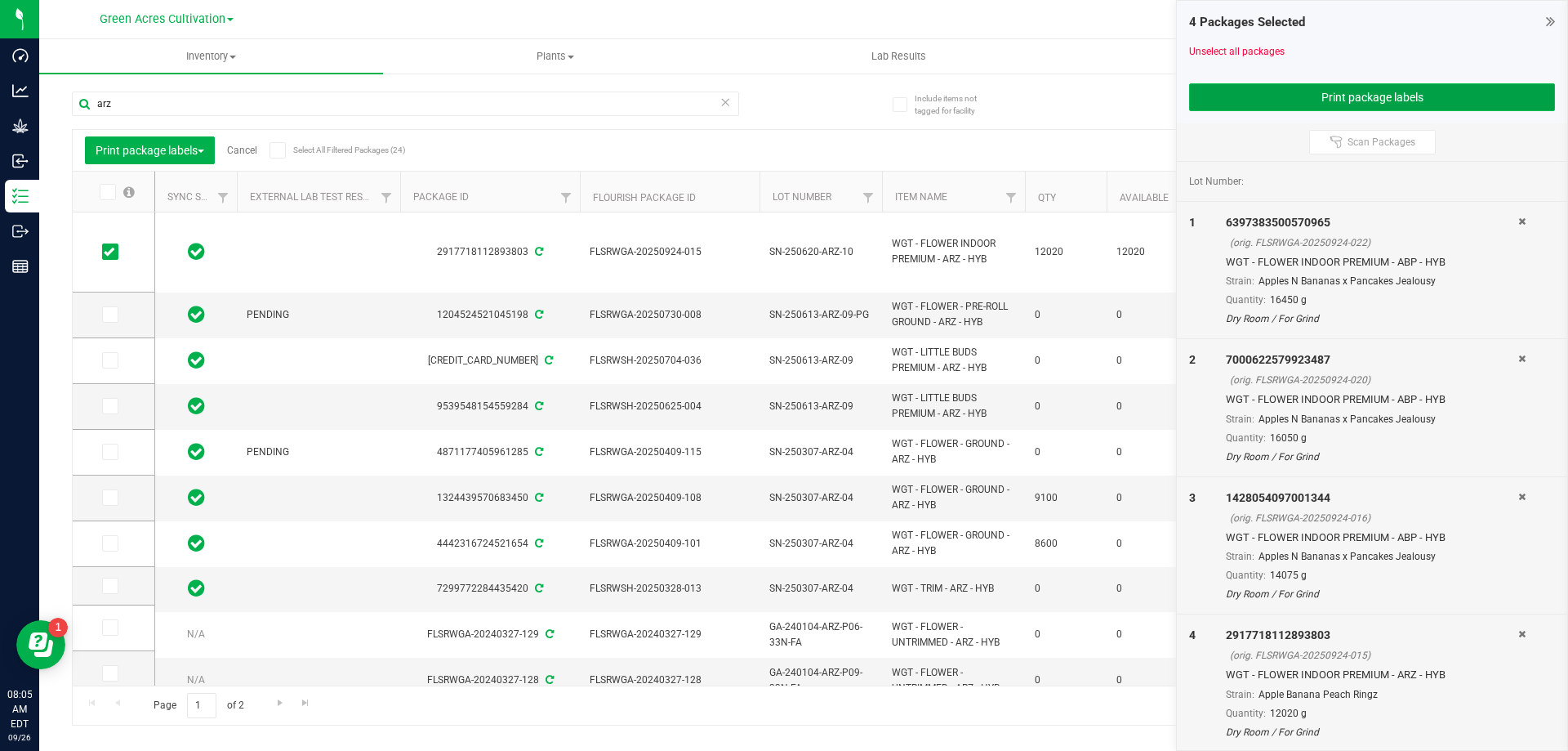
click at [1248, 100] on button "Print package labels" at bounding box center [1373, 96] width 366 height 28
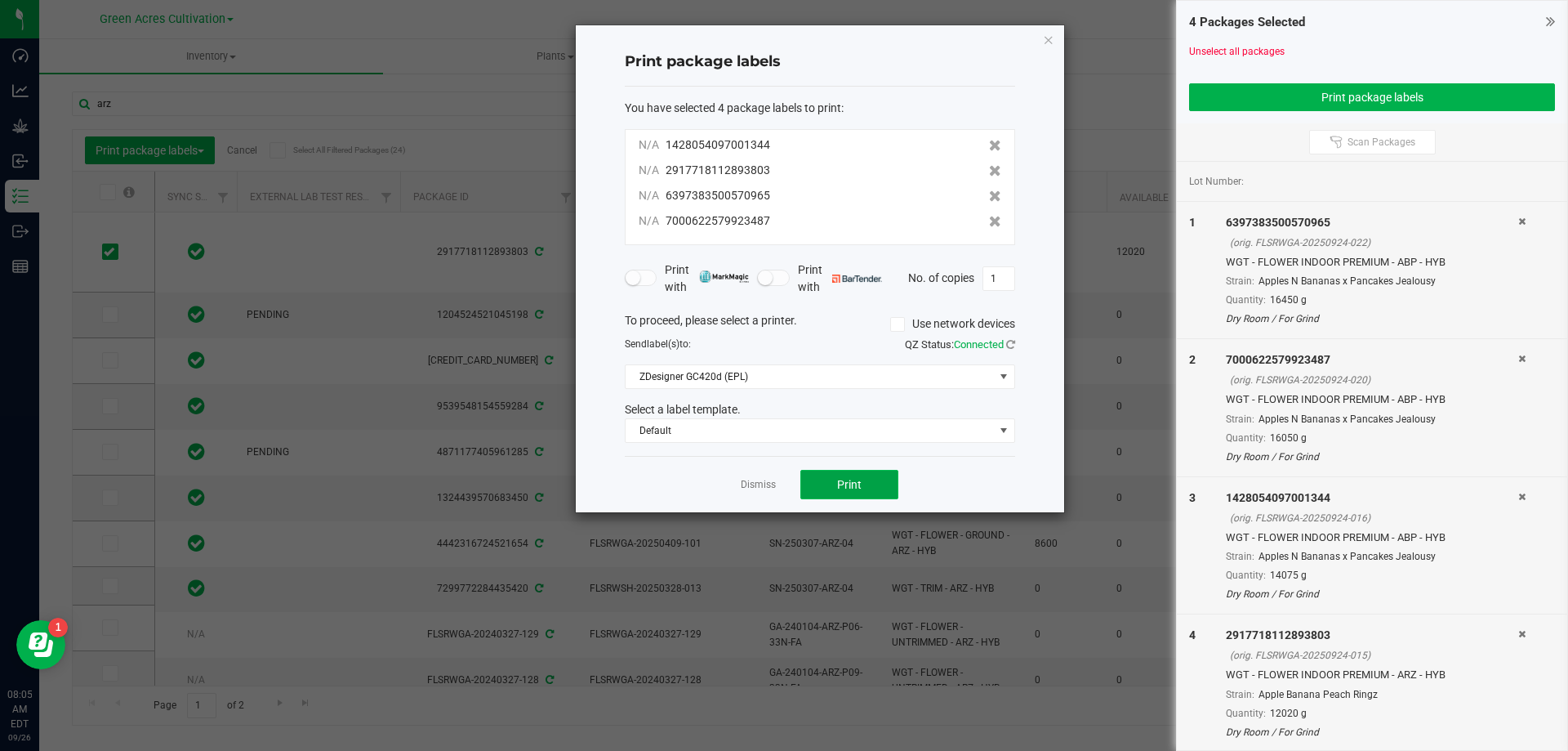
click at [847, 495] on button "Print" at bounding box center [850, 484] width 98 height 29
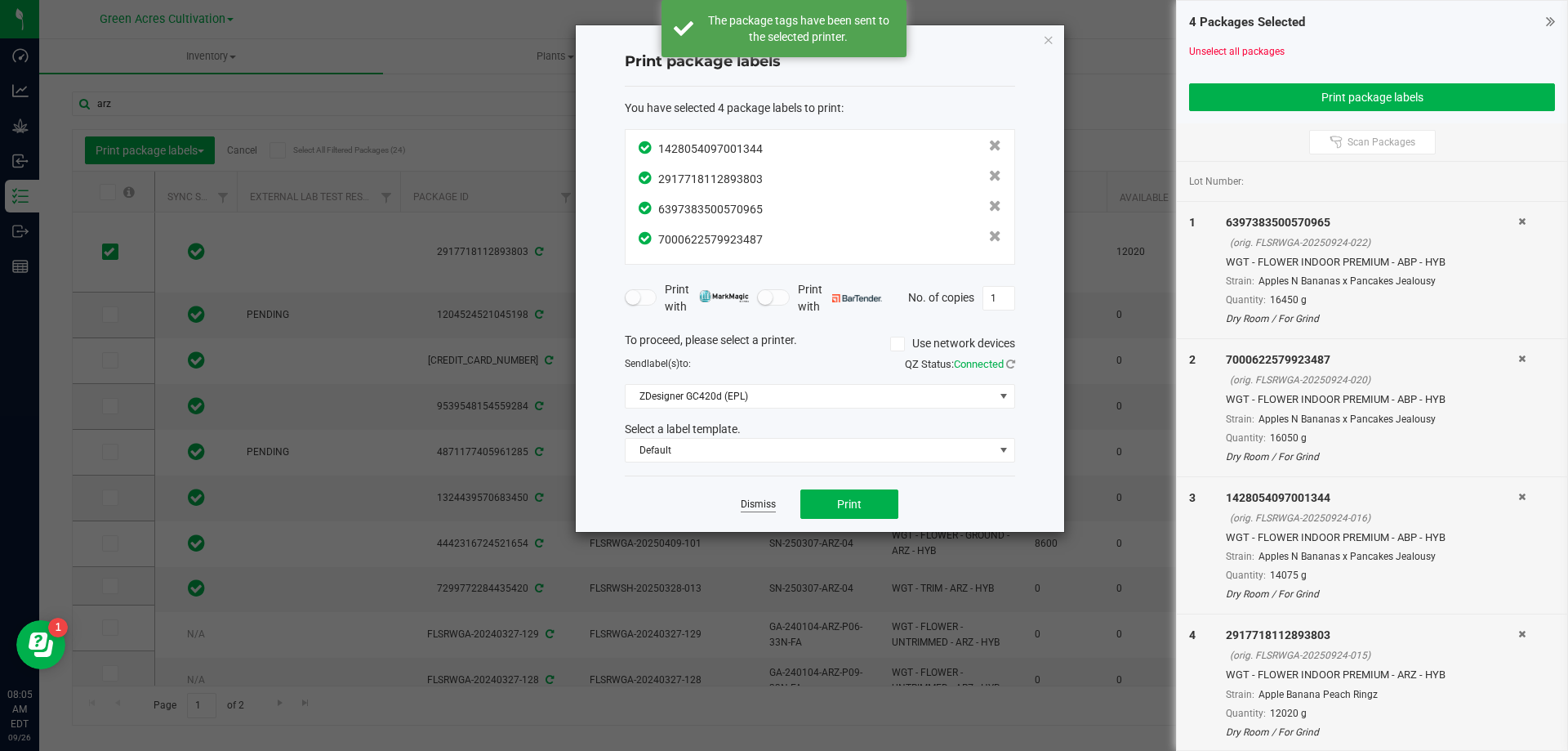
click at [759, 500] on link "Dismiss" at bounding box center [758, 505] width 35 height 14
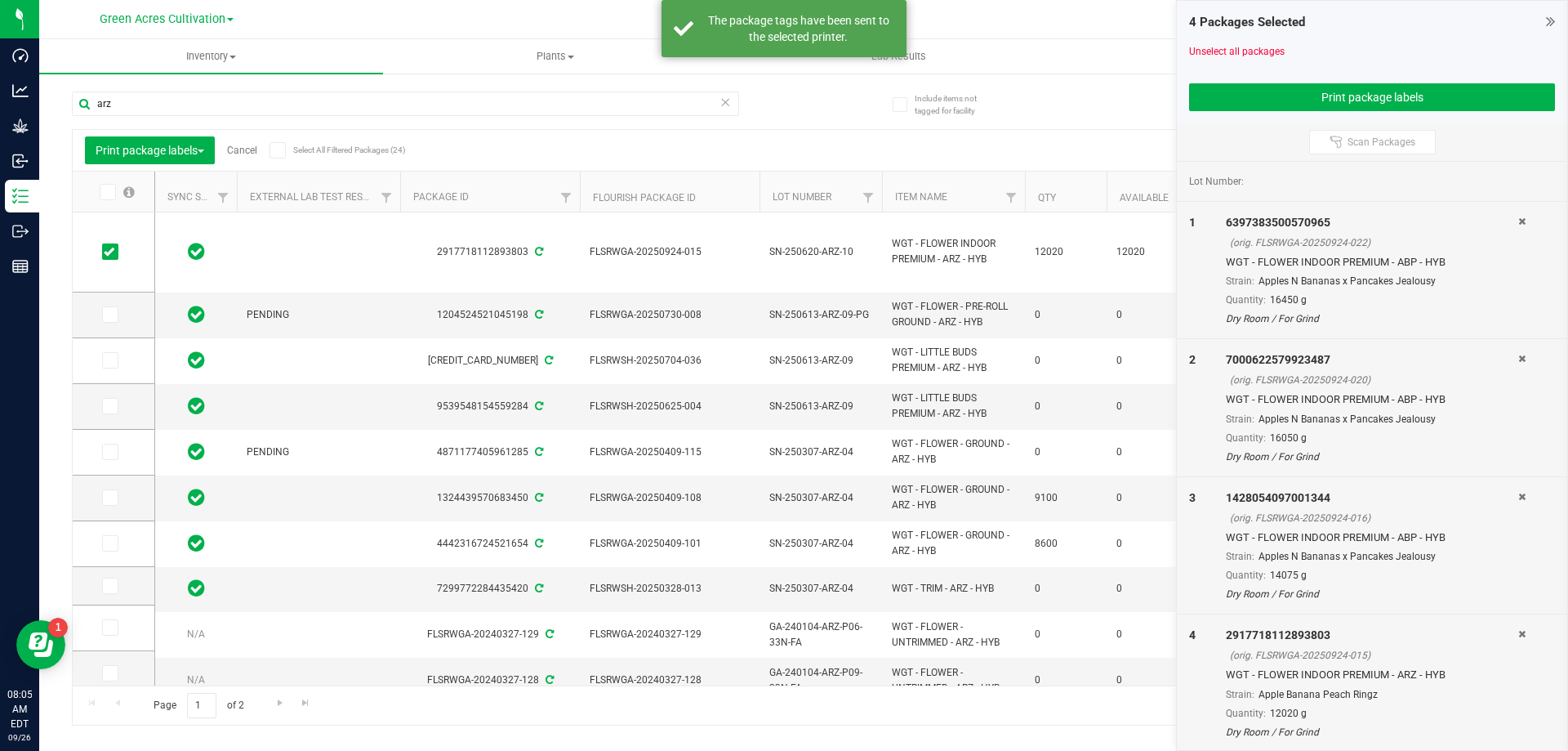
click at [246, 146] on link "Cancel" at bounding box center [242, 150] width 30 height 12
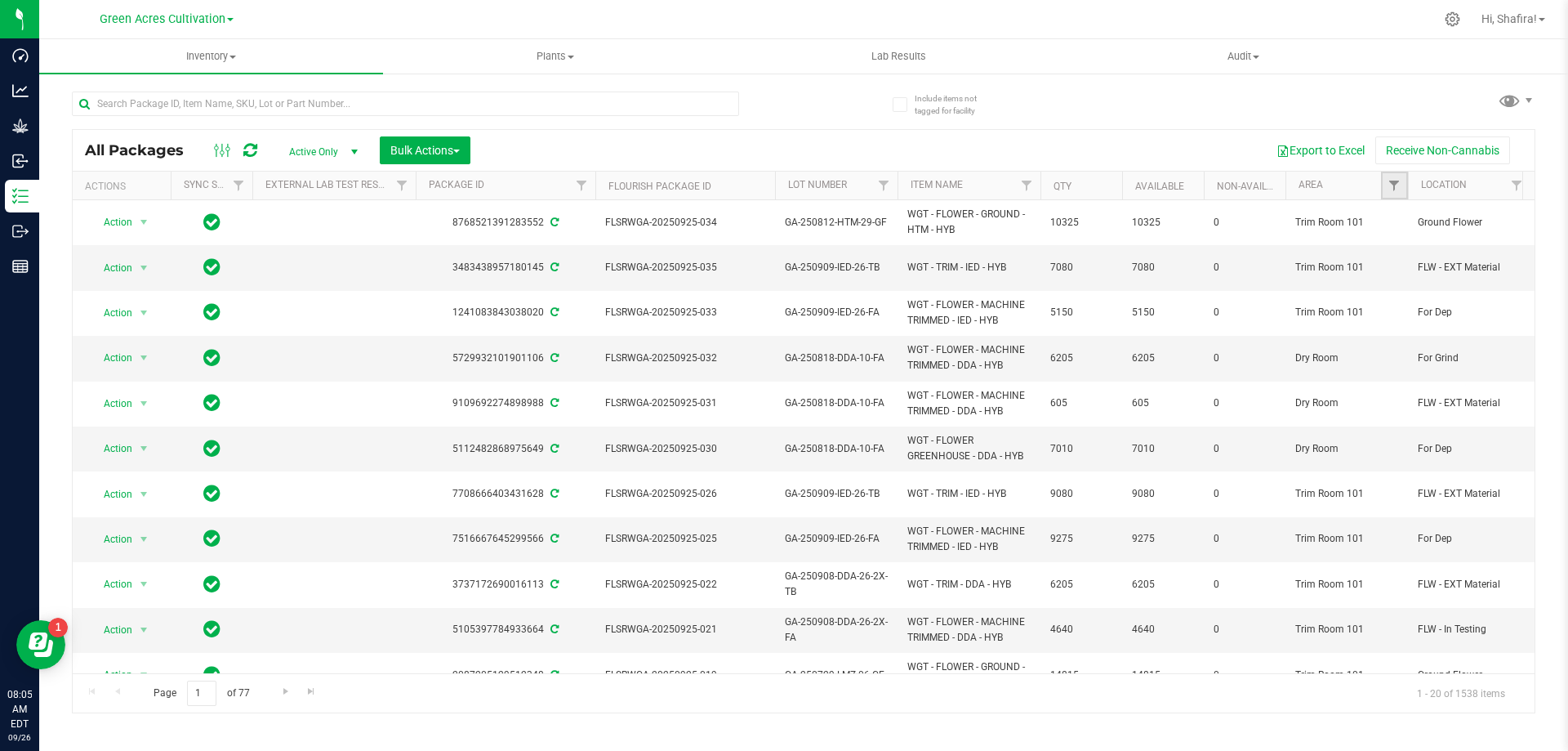
click at [1386, 189] on link "Filter" at bounding box center [1395, 185] width 27 height 28
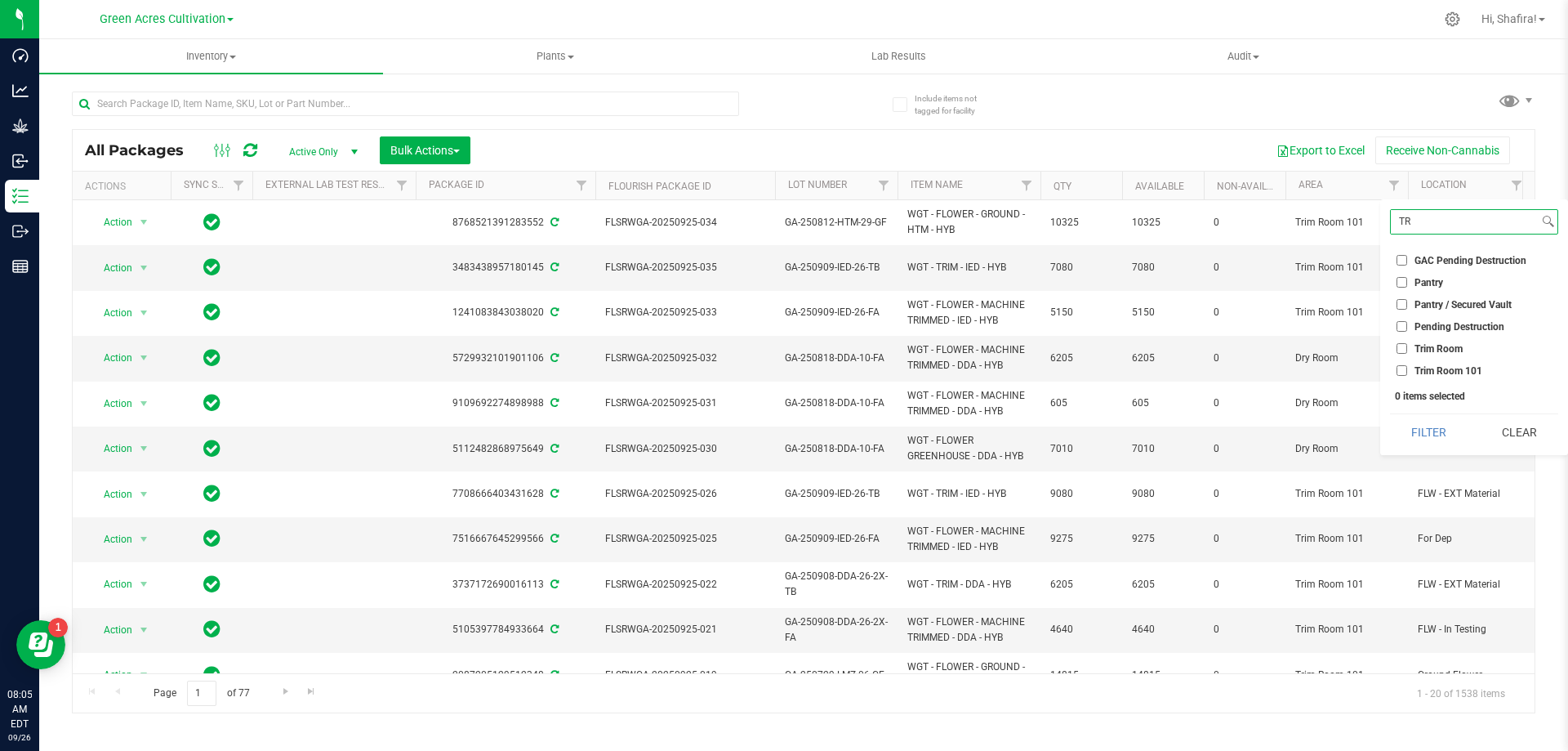
type input "TR"
click at [1421, 372] on span "Trim Room 101" at bounding box center [1448, 371] width 68 height 10
click at [1407, 372] on input "Trim Room 101" at bounding box center [1402, 371] width 11 height 11
click at [1399, 371] on input "Trim Room 101" at bounding box center [1402, 371] width 11 height 11
checkbox input "false"
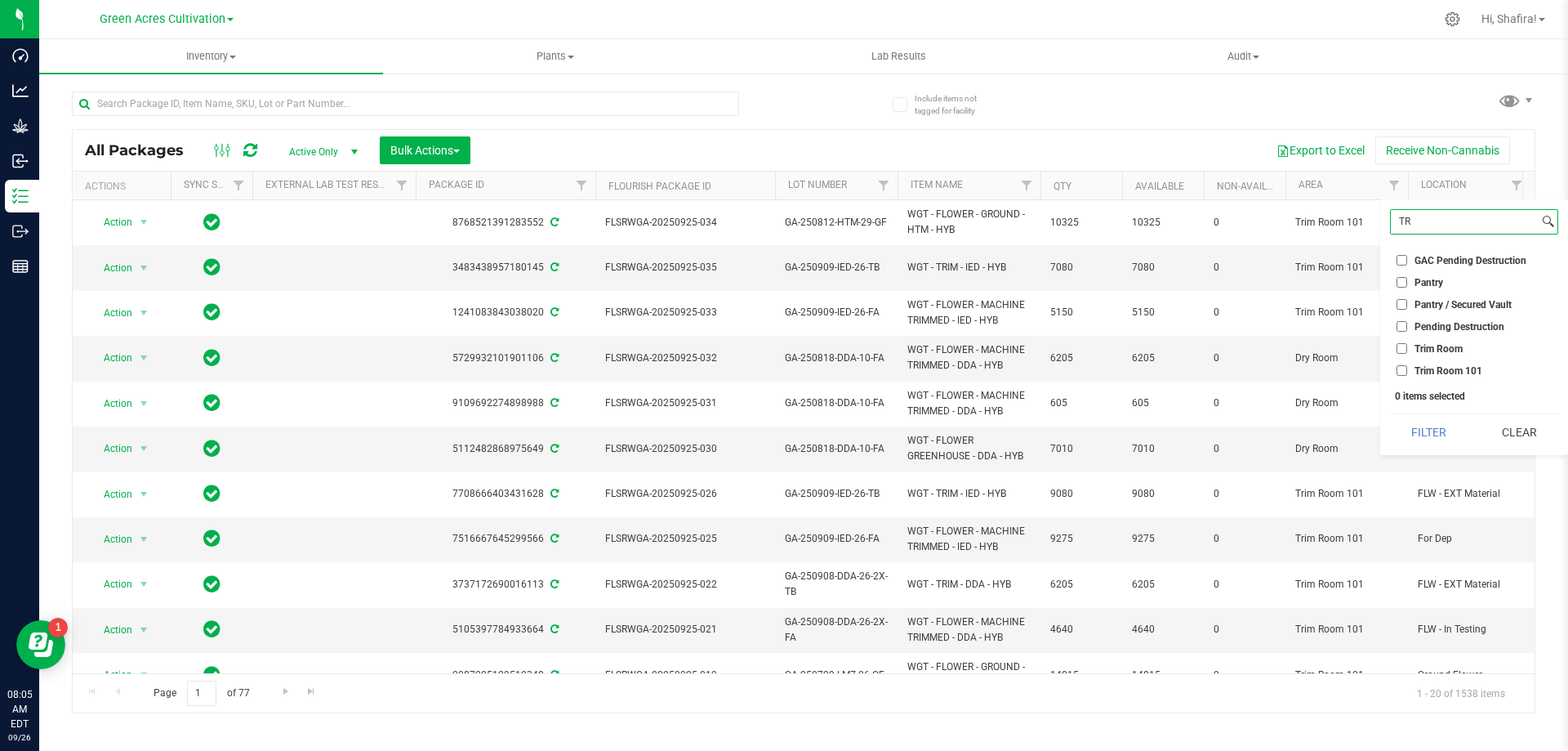
click at [1434, 217] on input "TR" at bounding box center [1465, 221] width 148 height 24
type input "DR"
click at [1403, 305] on input "Dry Room" at bounding box center [1402, 305] width 11 height 11
checkbox input "true"
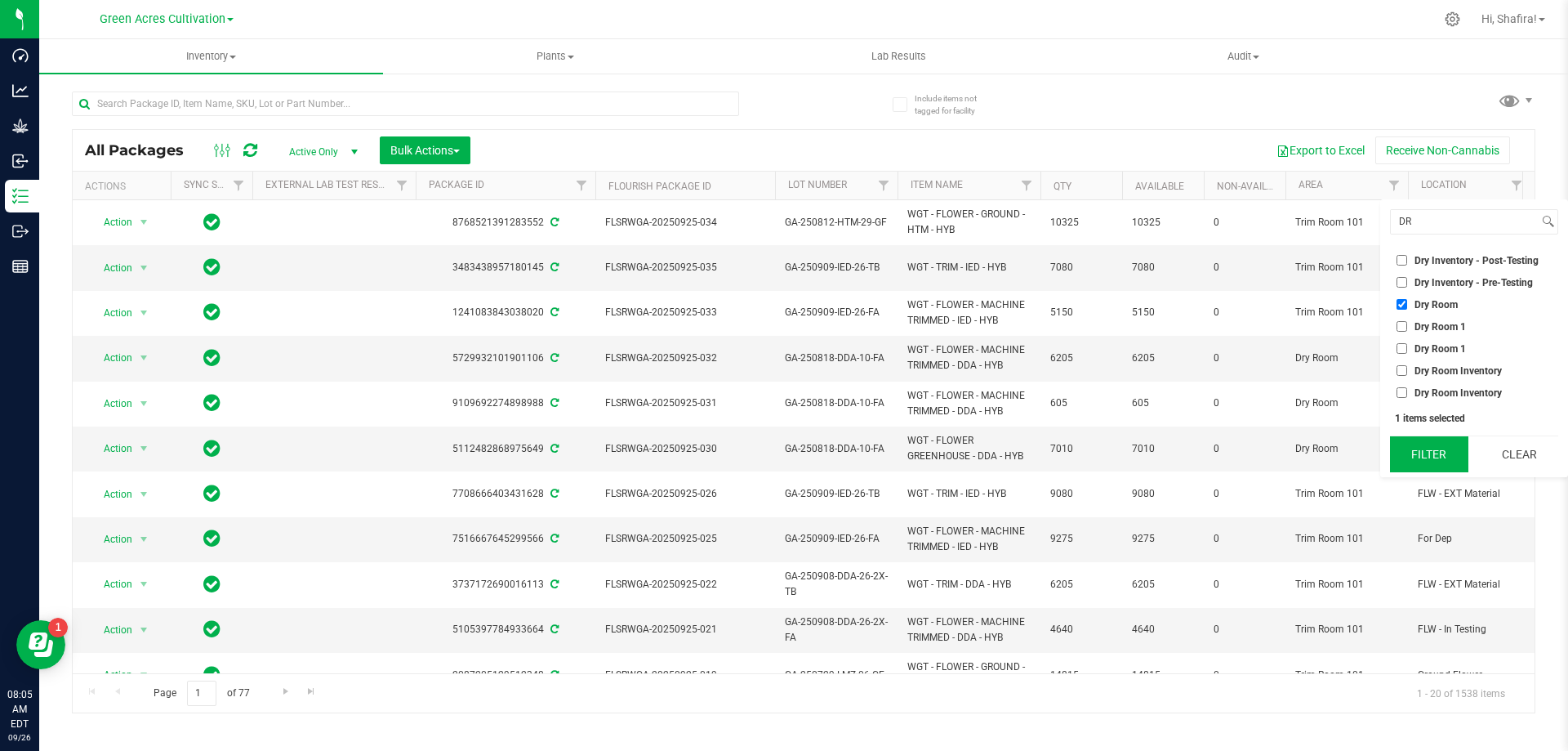
click at [1422, 458] on button "Filter" at bounding box center [1430, 455] width 79 height 36
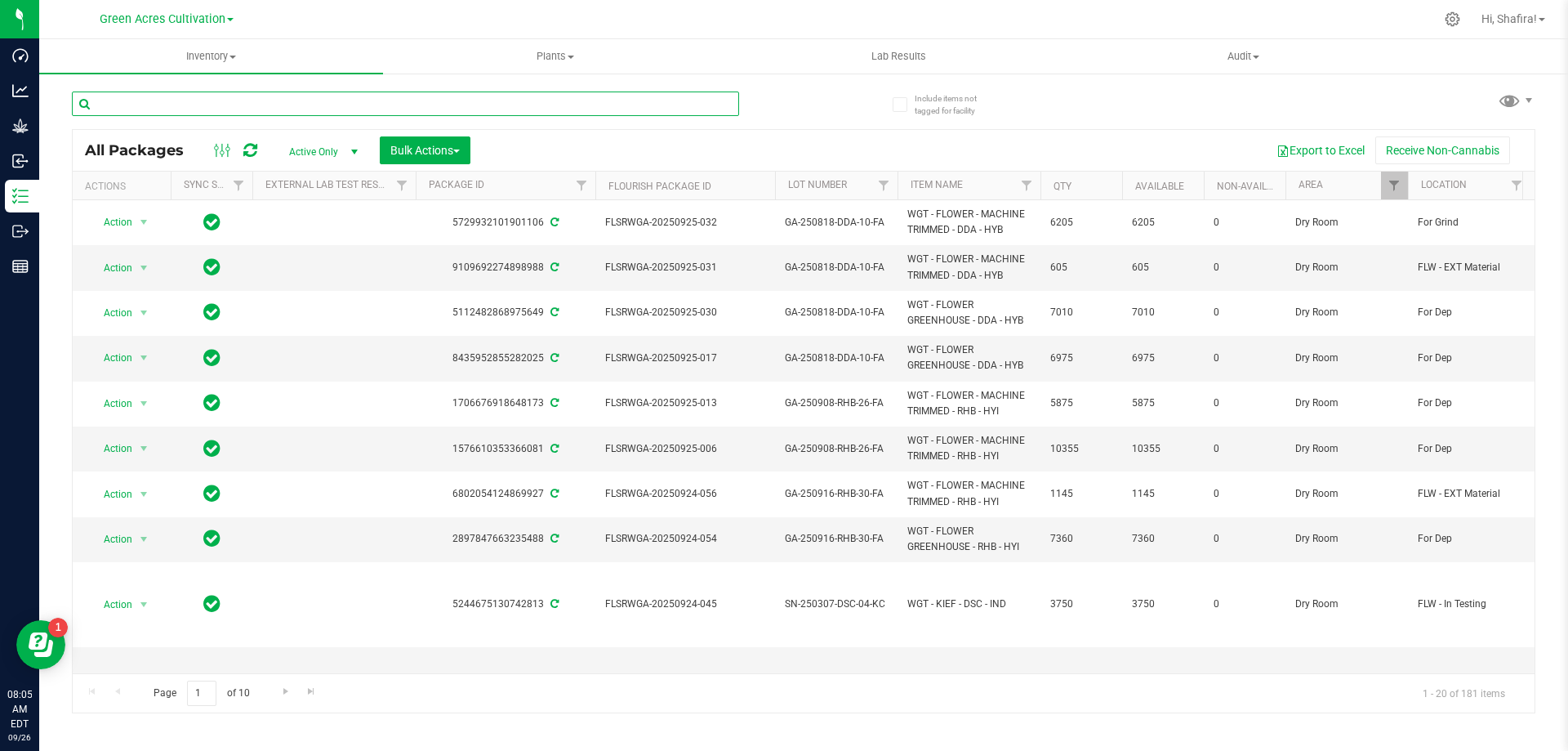
click at [304, 104] on input "text" at bounding box center [406, 104] width 668 height 24
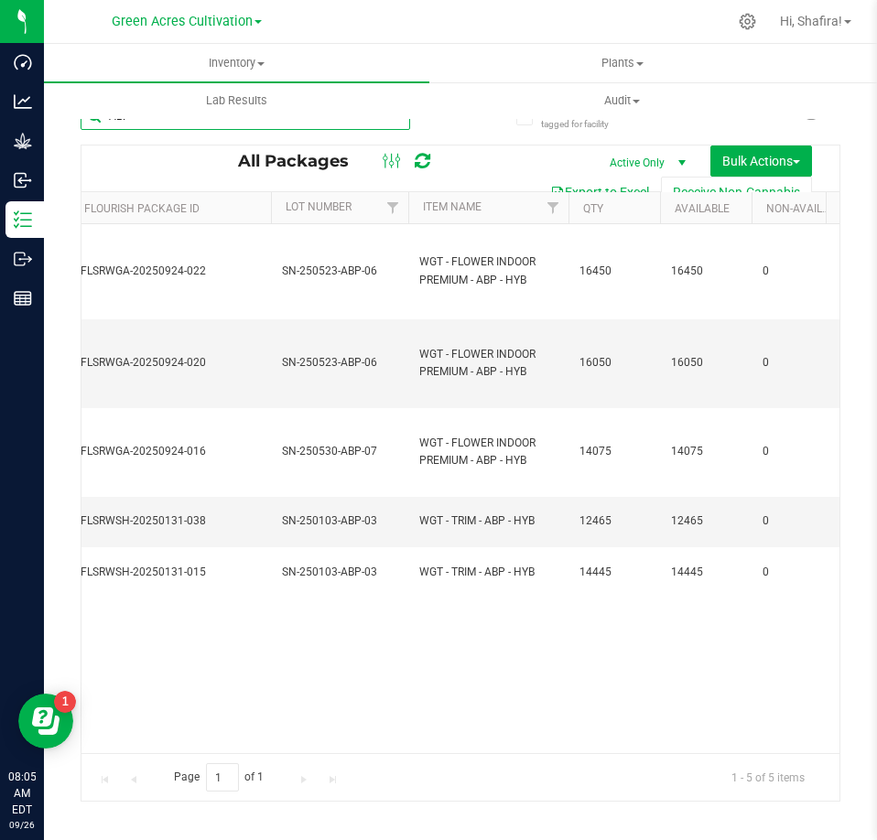
scroll to position [0, 567]
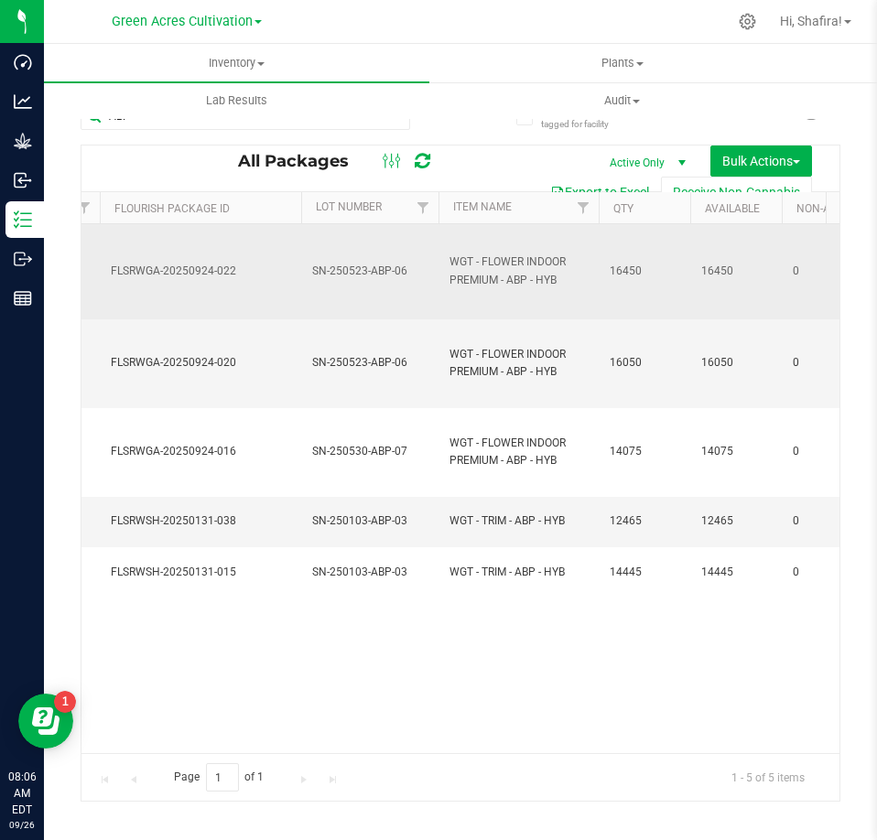
click at [148, 268] on span "FLSRWGA-20250924-022" at bounding box center [200, 271] width 179 height 17
copy tr "FLSRWGA-20250924-022"
click at [362, 281] on td "SN-250523-ABP-06" at bounding box center [369, 271] width 137 height 95
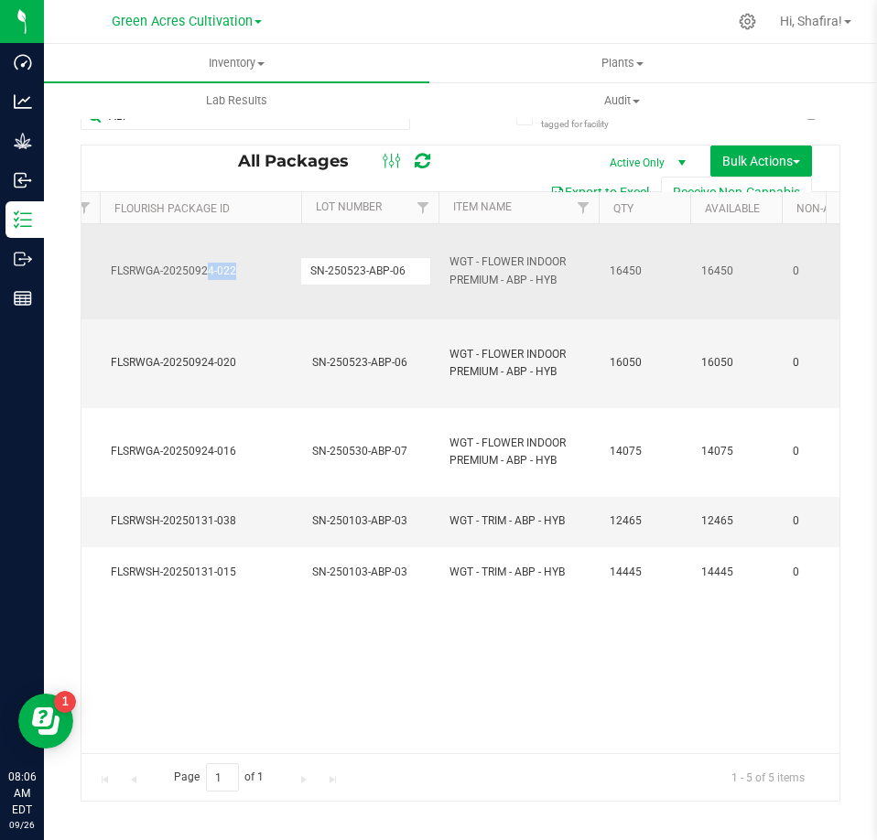
click at [362, 281] on input "SN-250523-ABP-06" at bounding box center [365, 271] width 131 height 28
click at [511, 263] on span "WGT - FLOWER INDOOR PREMIUM - ABP - HYB" at bounding box center [518, 271] width 138 height 35
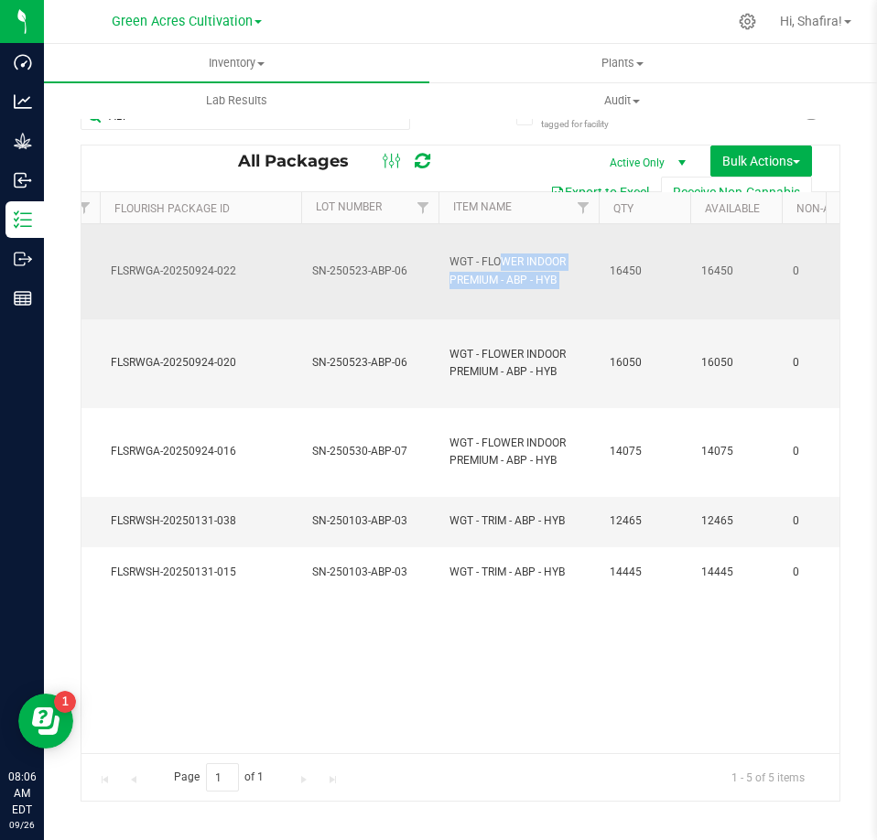
copy tr "WGT - FLOWER INDOOR PREMIUM - ABP - HYB"
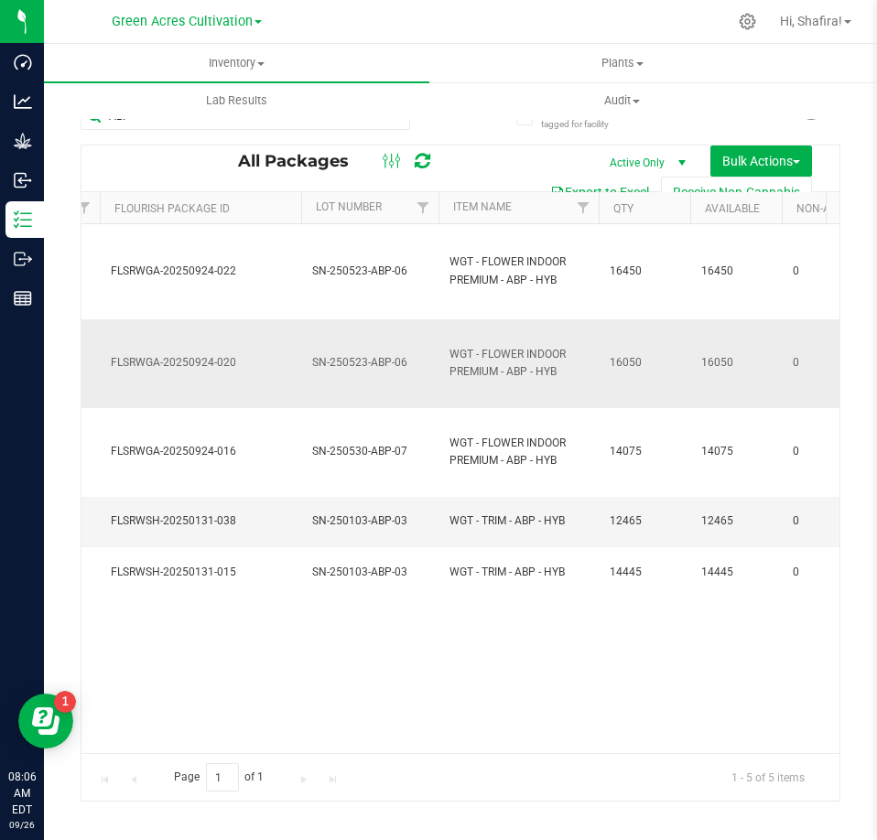
click at [362, 362] on span "SN-250523-ABP-06" at bounding box center [369, 362] width 115 height 17
click at [362, 362] on input "SN-250523-ABP-06" at bounding box center [365, 363] width 131 height 28
click at [203, 356] on span "FLSRWGA-20250924-020" at bounding box center [200, 362] width 179 height 17
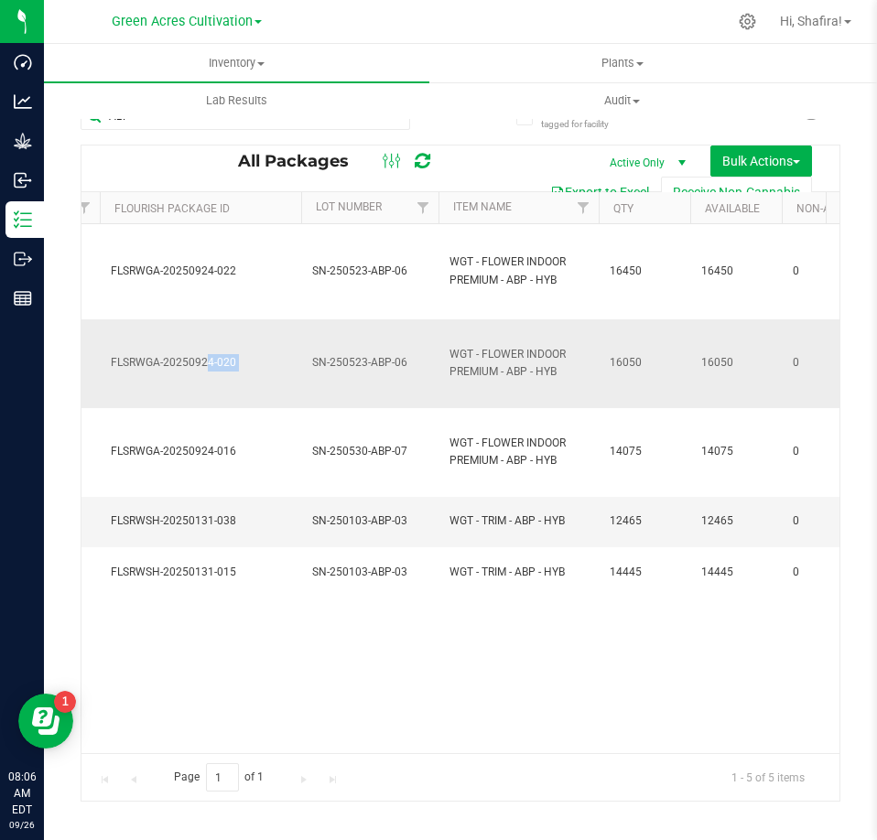
click at [203, 356] on span "FLSRWGA-20250924-020" at bounding box center [200, 362] width 179 height 17
copy tr "FLSRWGA-20250924-020"
click at [517, 355] on span "WGT - FLOWER INDOOR PREMIUM - ABP - HYB" at bounding box center [518, 363] width 138 height 35
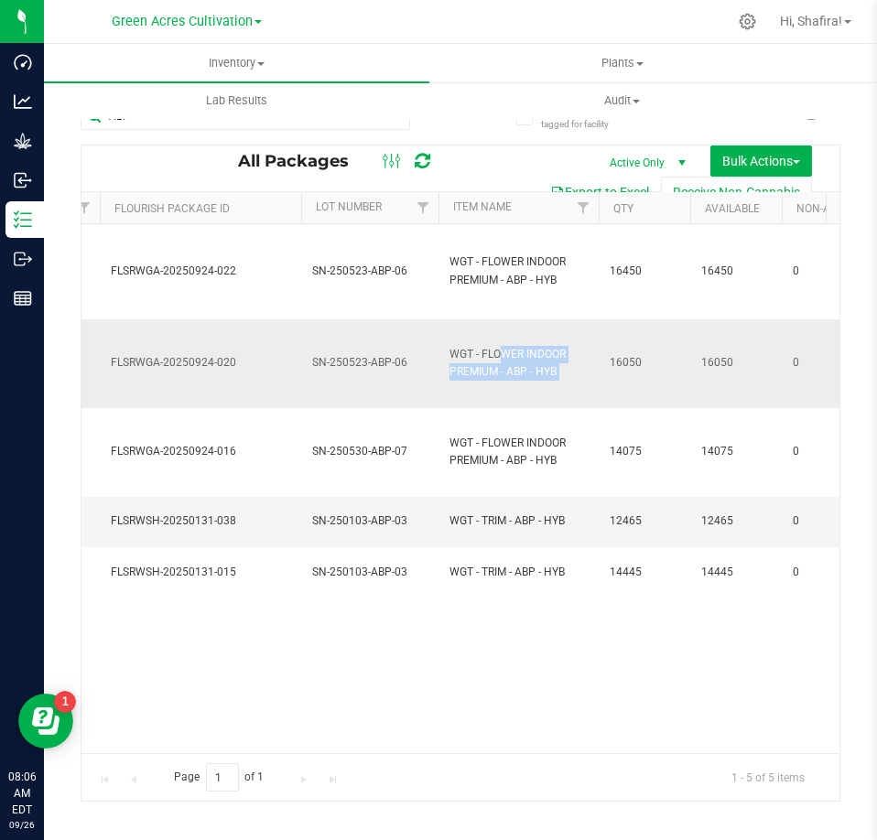
copy tr "WGT - FLOWER INDOOR PREMIUM - ABP - HYB"
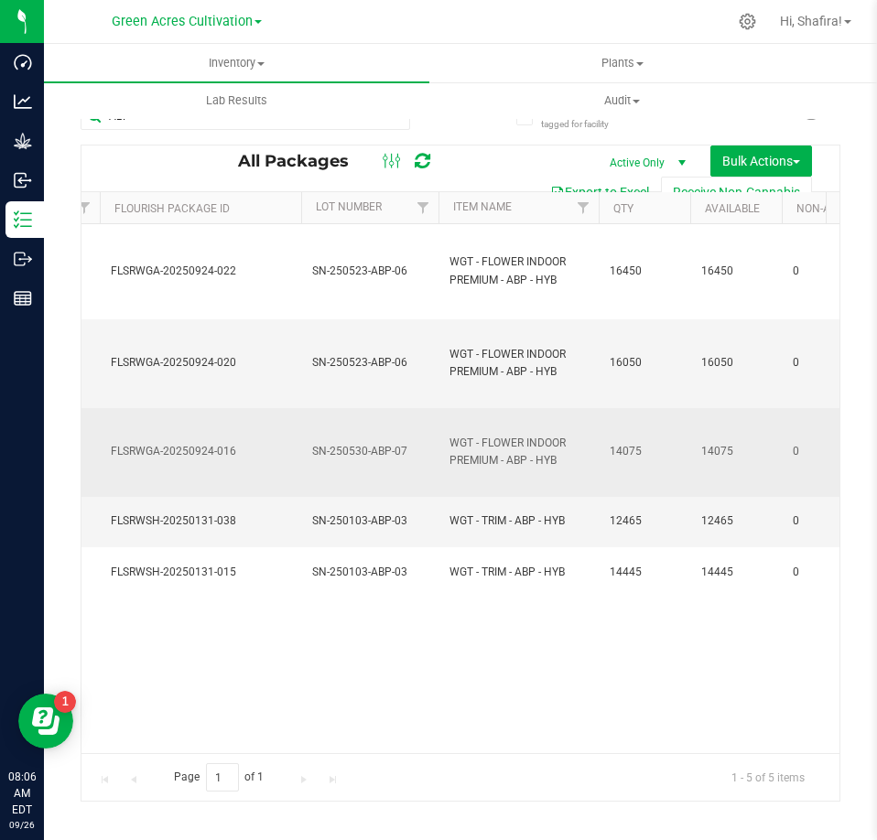
click at [373, 447] on span "SN-250530-ABP-07" at bounding box center [369, 451] width 115 height 17
click at [373, 447] on input "SN-250530-ABP-07" at bounding box center [365, 451] width 131 height 28
click at [202, 455] on span "FLSRWGA-20250924-016" at bounding box center [200, 451] width 179 height 17
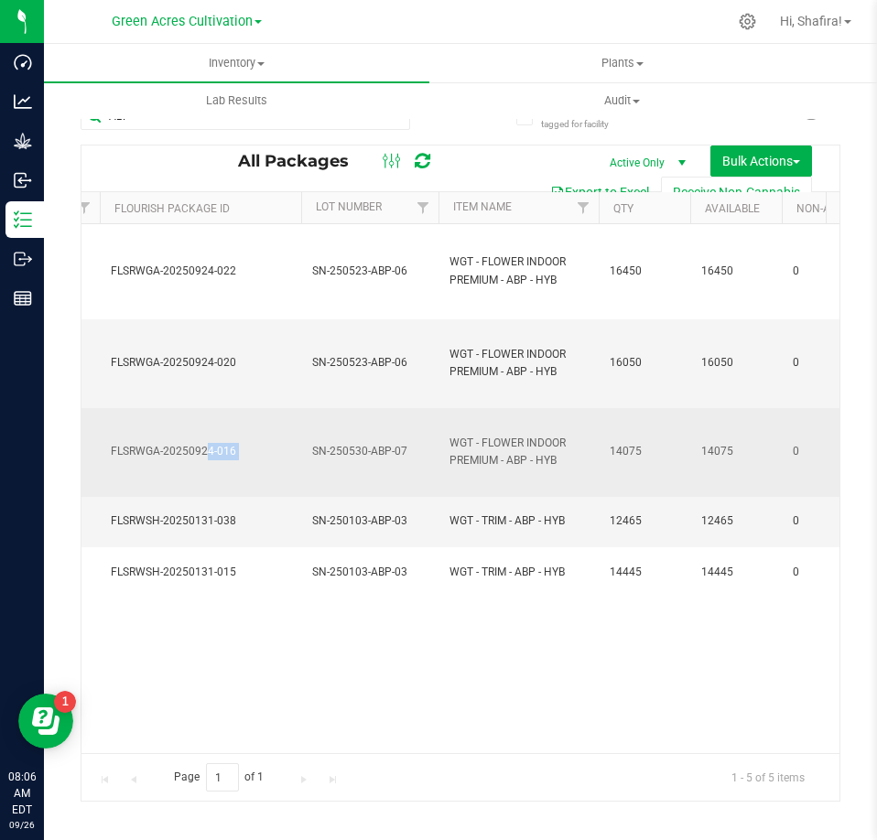
click at [202, 455] on span "FLSRWGA-20250924-016" at bounding box center [200, 451] width 179 height 17
copy tr "FLSRWGA-20250924-016"
click at [490, 436] on span "WGT - FLOWER INDOOR PREMIUM - ABP - HYB" at bounding box center [518, 452] width 138 height 35
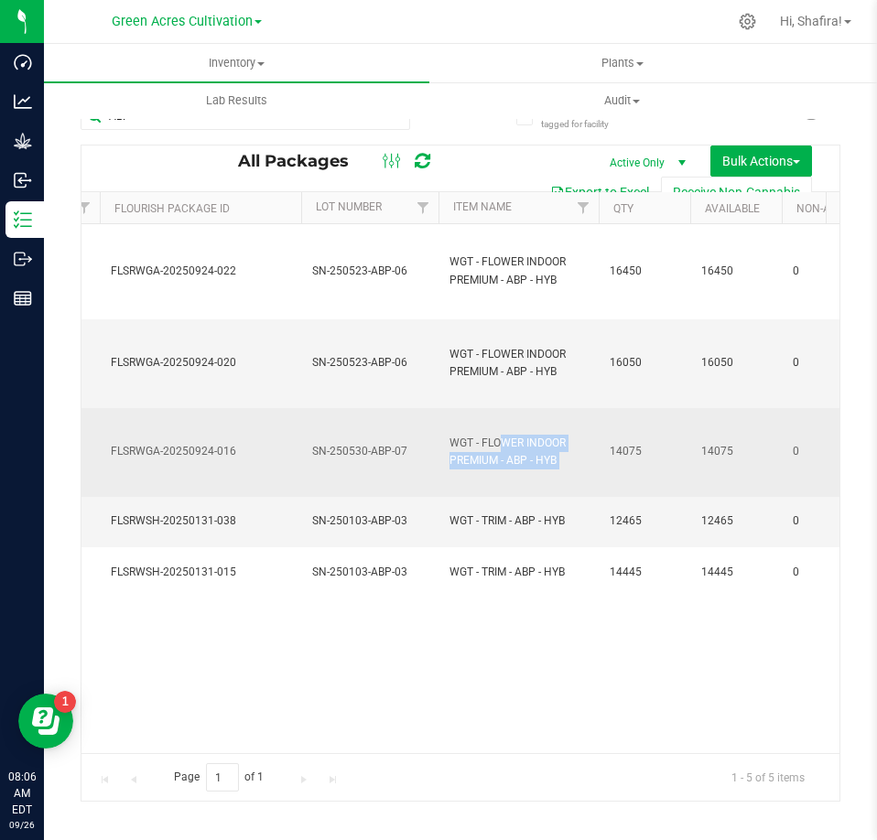
copy tr "WGT - FLOWER INDOOR PREMIUM - ABP - HYB"
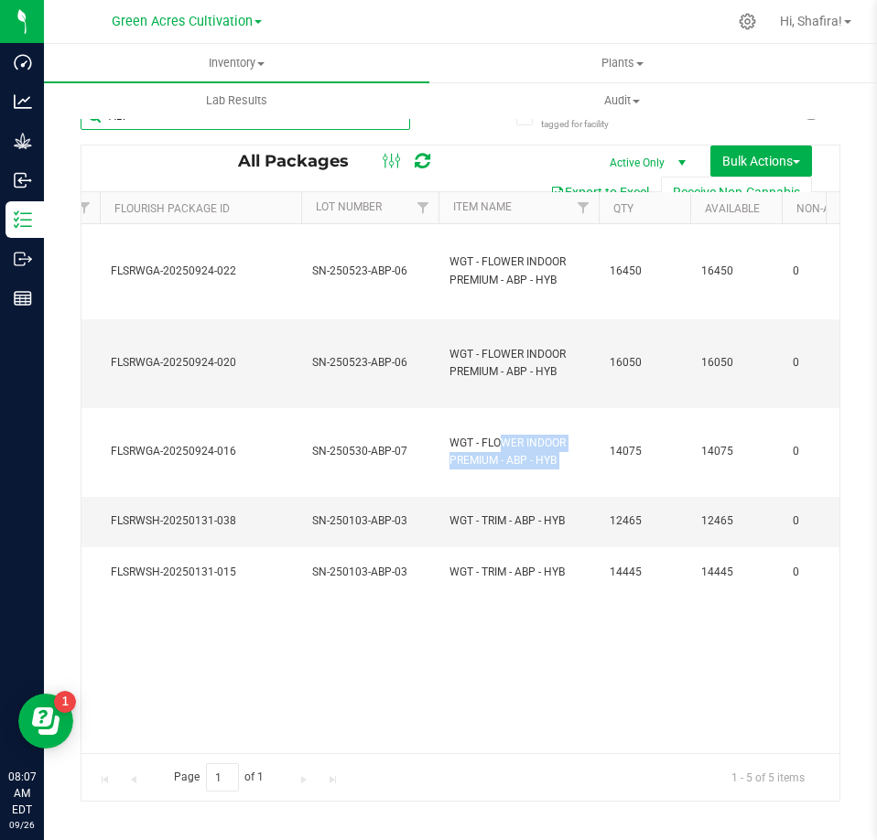
click at [274, 126] on input "ABP" at bounding box center [245, 116] width 329 height 27
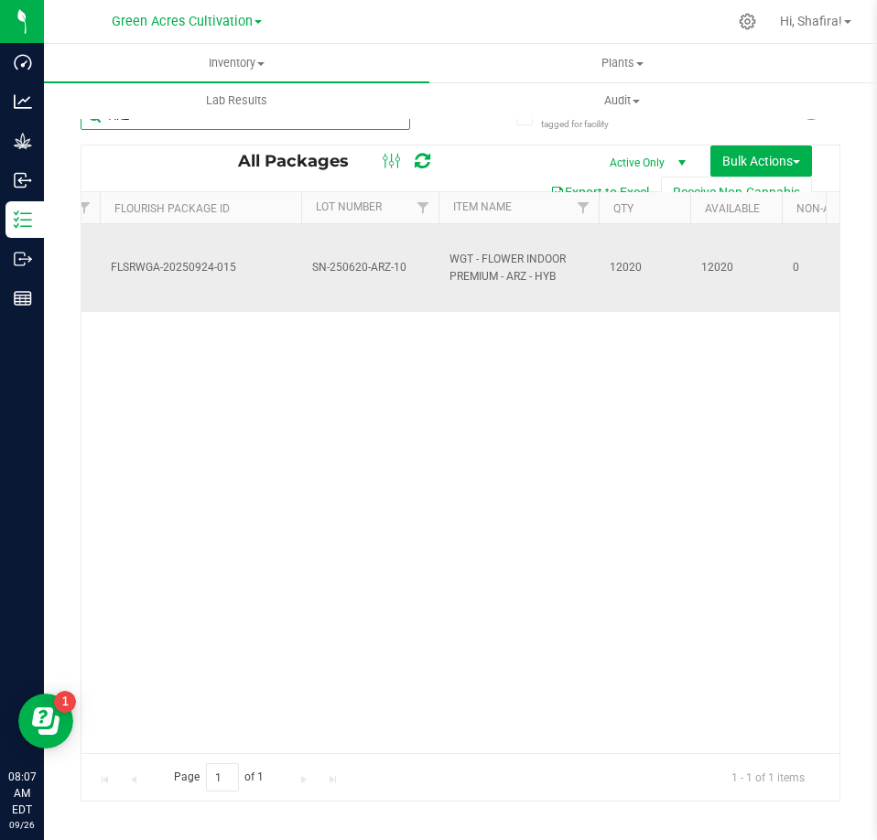
type input "ARZ"
click at [376, 261] on span "SN-250620-ARZ-10" at bounding box center [369, 267] width 115 height 17
click at [376, 261] on input "SN-250620-ARZ-10" at bounding box center [365, 268] width 131 height 28
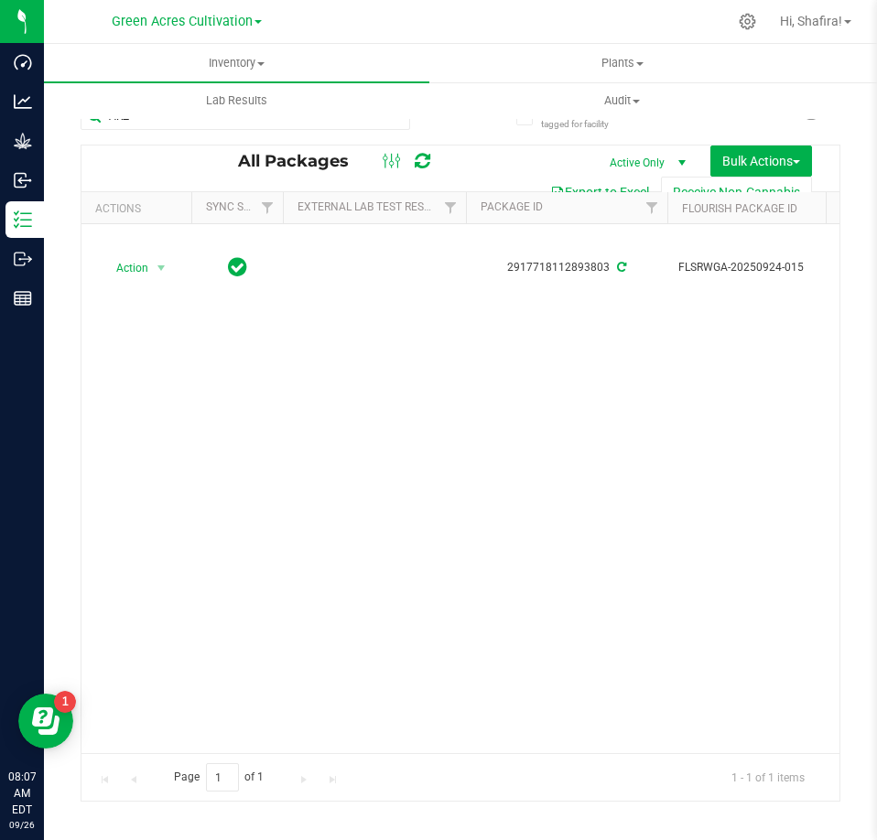
click at [142, 741] on div "Action Action Adjust qty Create package Edit attributes Global inventory Locate…" at bounding box center [460, 488] width 758 height 529
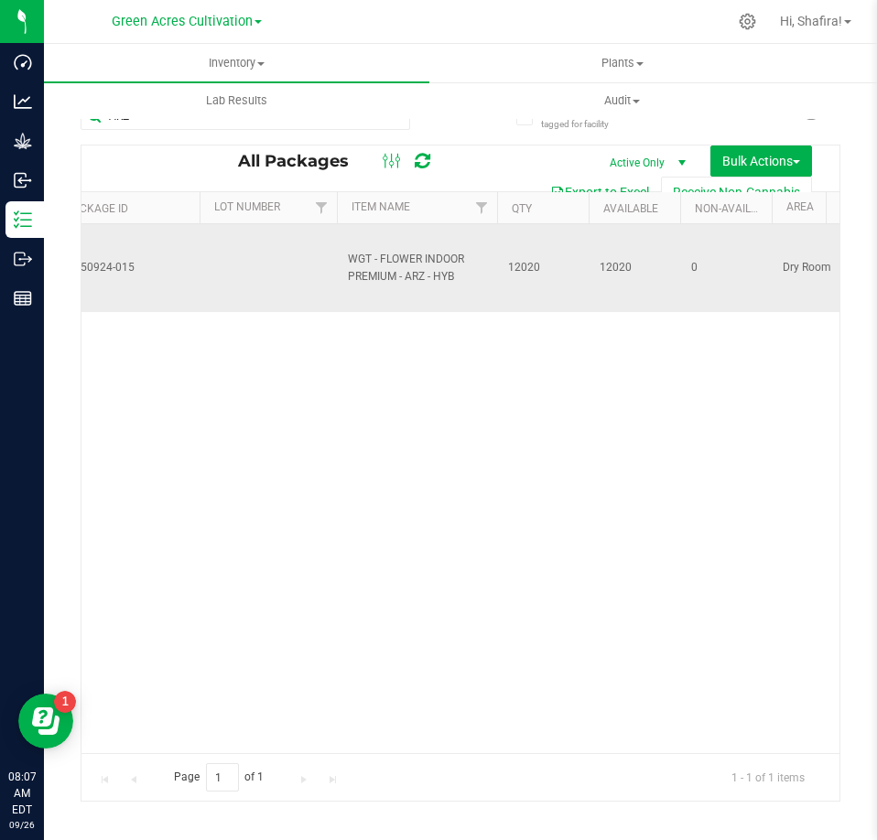
click at [264, 275] on td at bounding box center [268, 268] width 137 height 88
type input "SN-250620-ARZ-10"
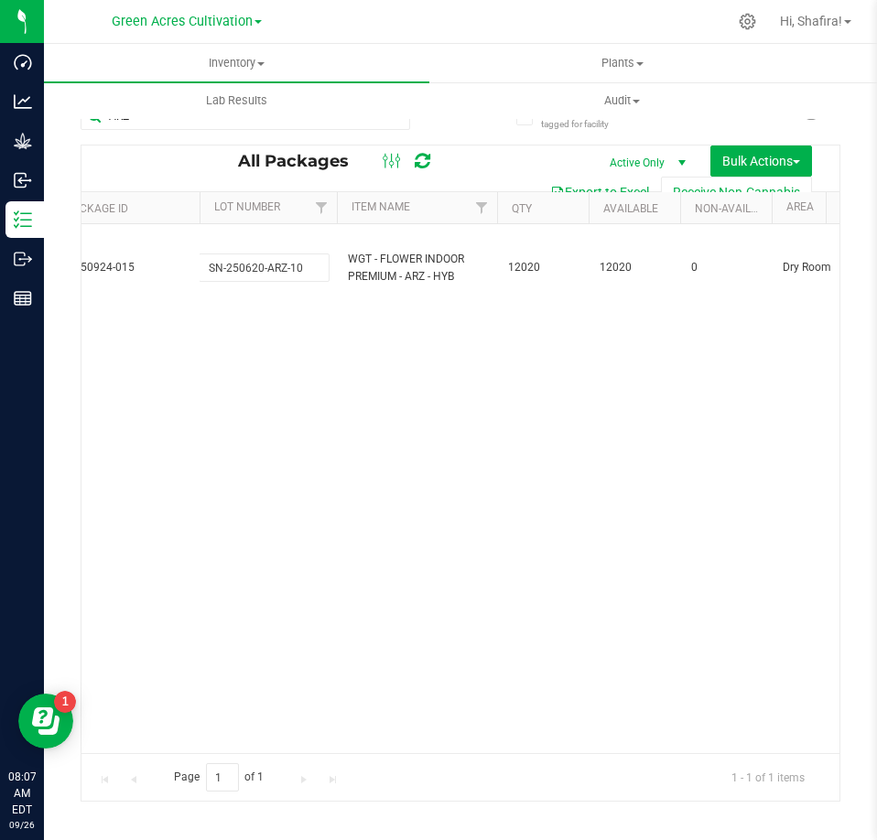
click at [272, 393] on div "All Packages Active Only Active Only Lab Samples Locked All External Internal B…" at bounding box center [461, 473] width 760 height 657
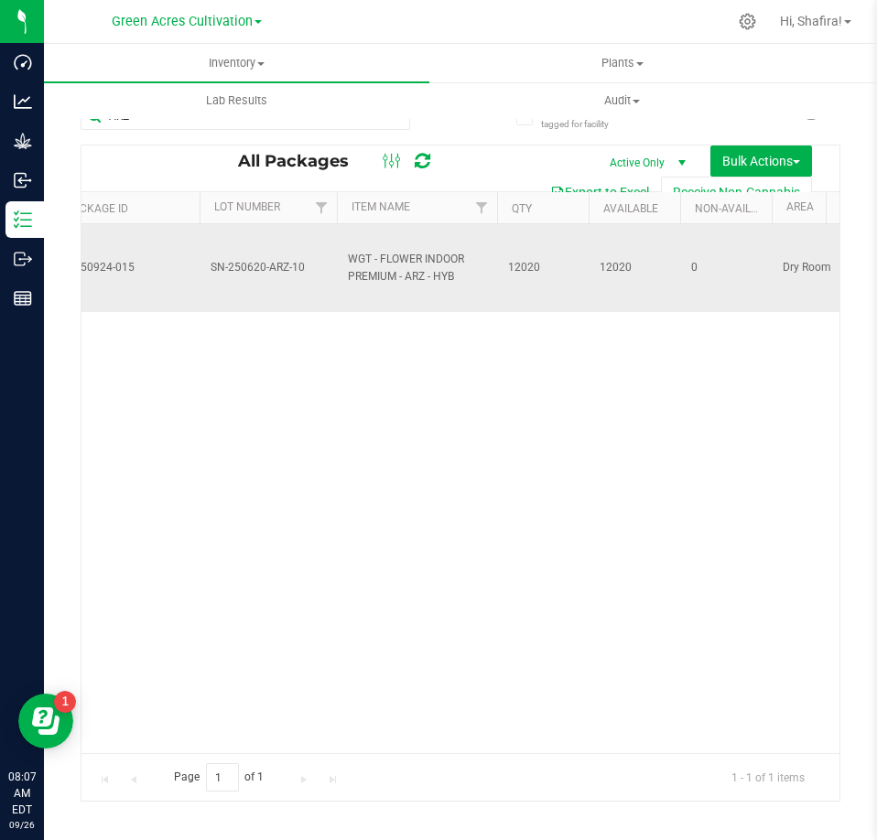
click at [102, 271] on span "FLSRWGA-20250924-015" at bounding box center [98, 267] width 179 height 17
copy tr "FLSRWGA-20250924-015"
click at [253, 268] on span "SN-250620-ARZ-10" at bounding box center [268, 267] width 115 height 17
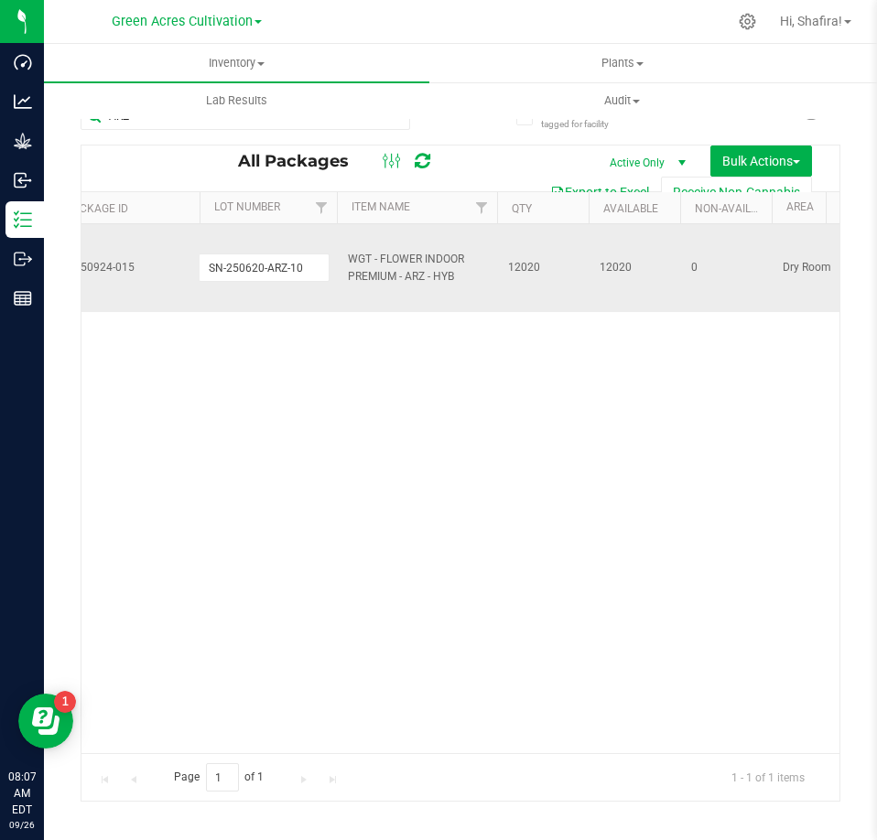
click at [253, 268] on input "SN-250620-ARZ-10" at bounding box center [264, 268] width 131 height 28
click at [411, 276] on span "WGT - FLOWER INDOOR PREMIUM - ARZ - HYB" at bounding box center [417, 268] width 138 height 35
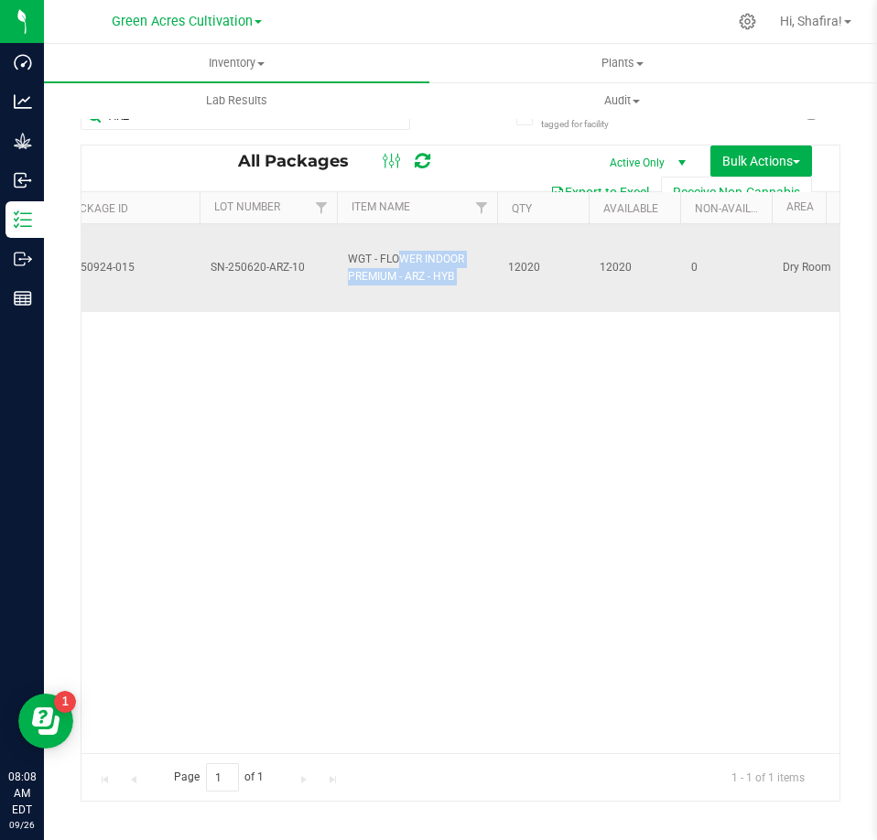
copy tr "WGT - FLOWER INDOOR PREMIUM - ARZ - HYB"
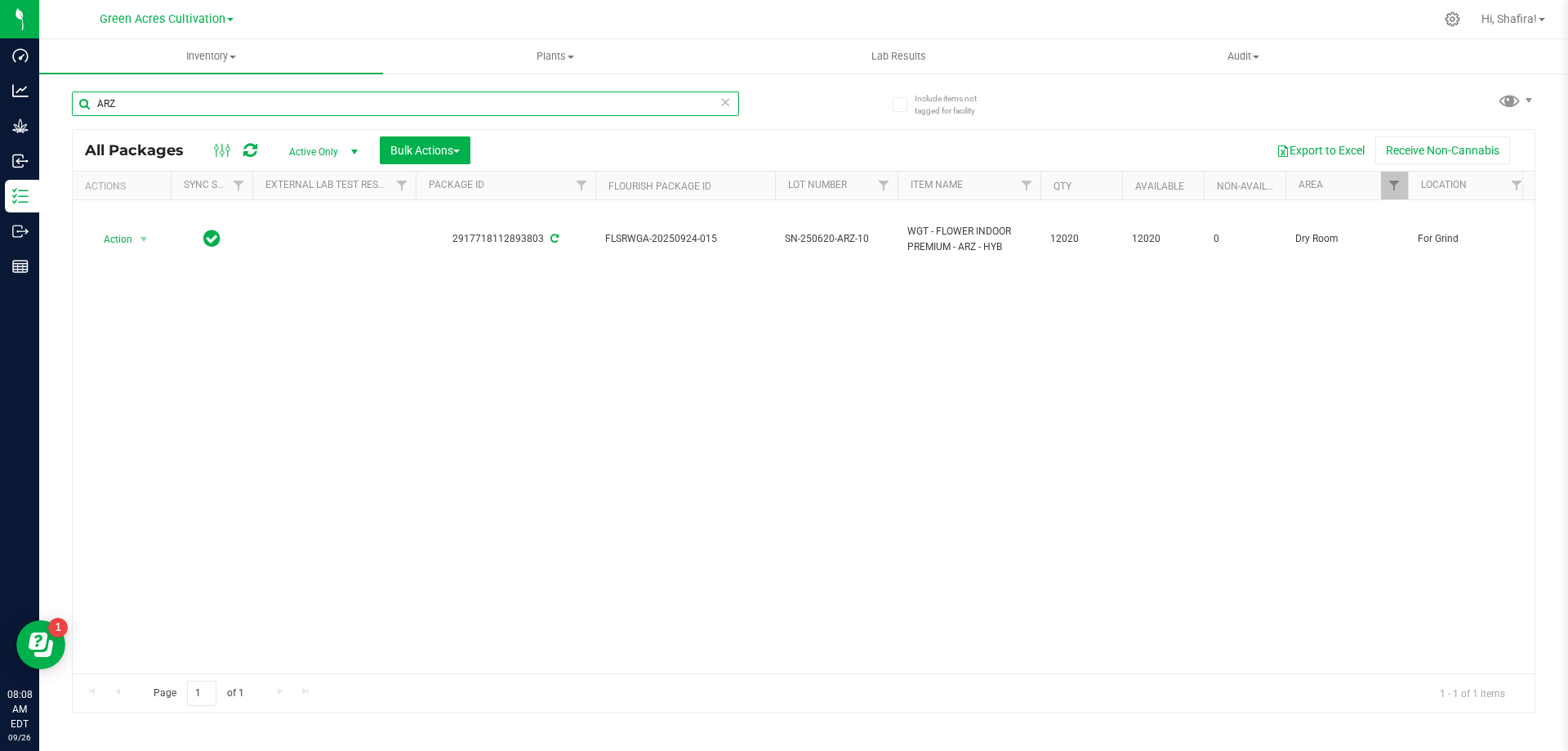
click at [155, 101] on input "ARZ" at bounding box center [406, 104] width 668 height 24
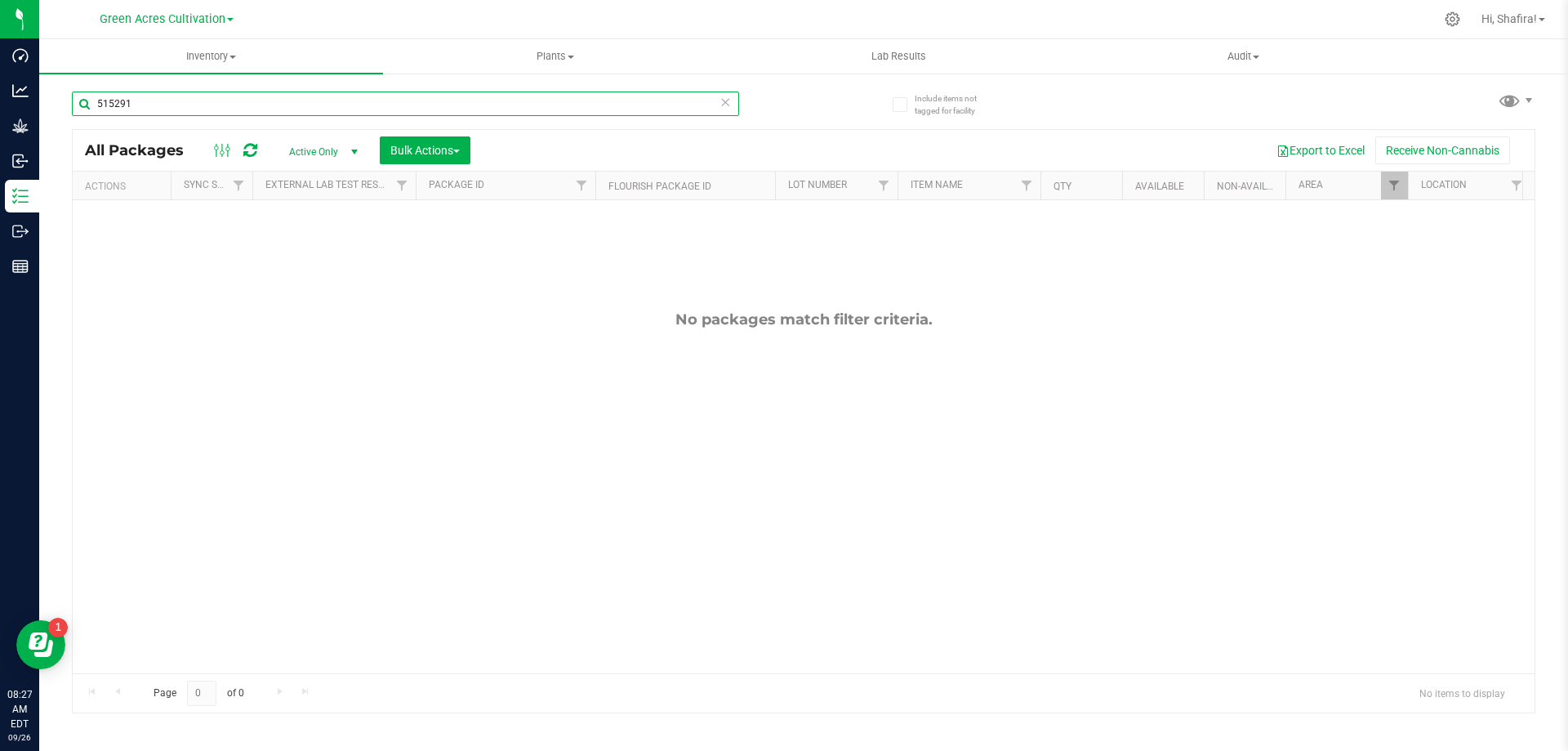
type input "515291"
click at [1392, 194] on link "Filter" at bounding box center [1395, 185] width 27 height 28
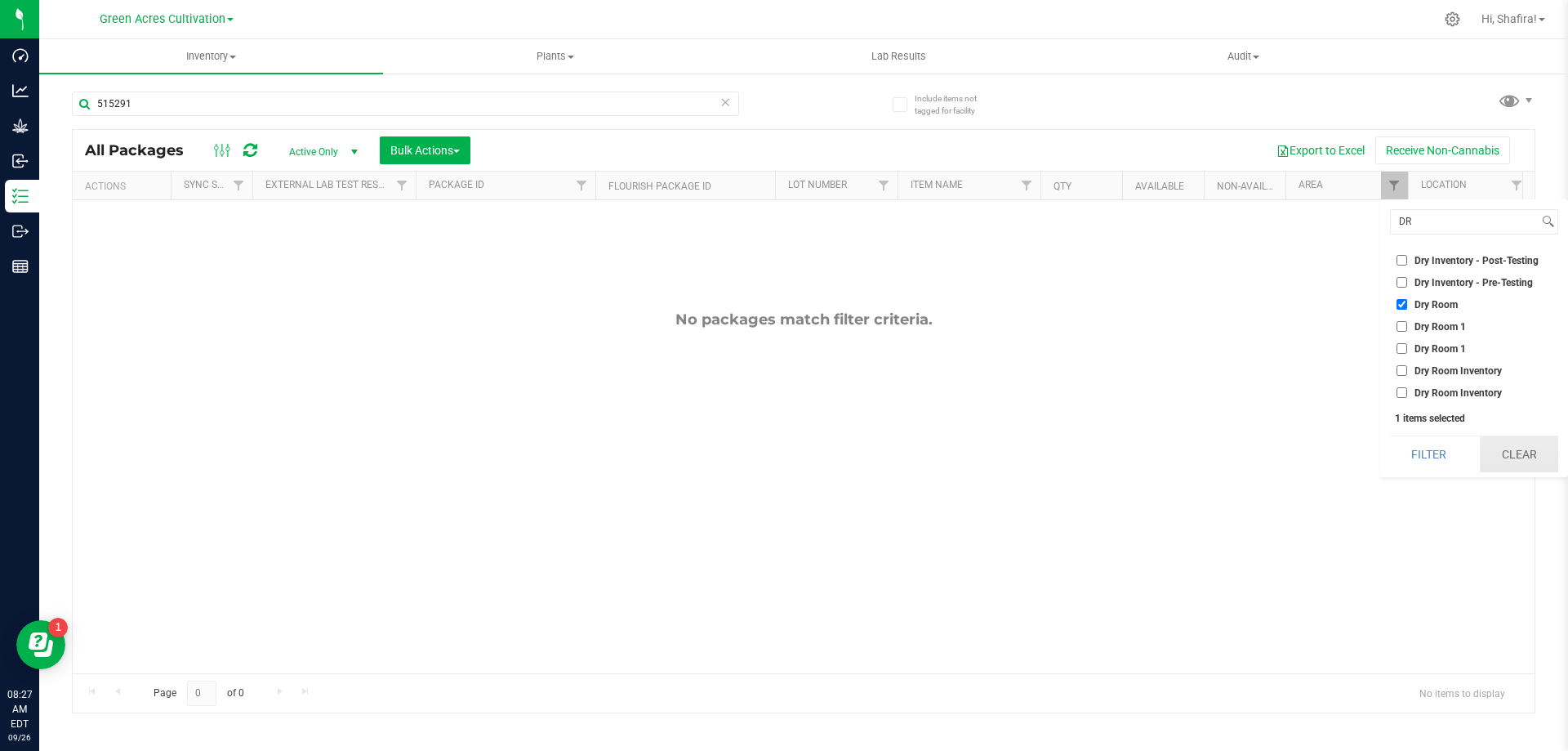
click at [1498, 447] on button "Clear" at bounding box center [1519, 455] width 79 height 36
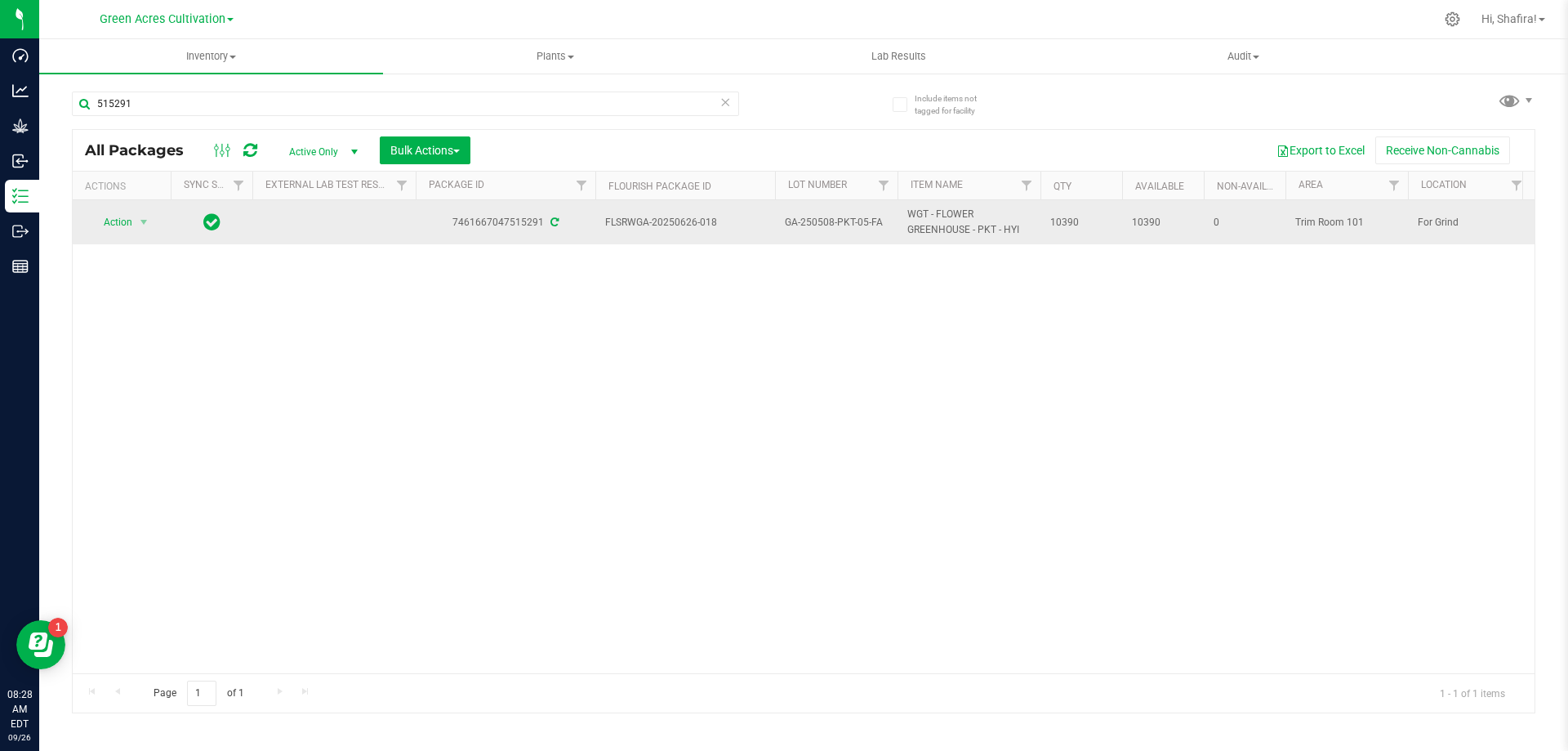
click at [847, 221] on span "GA-250508-PKT-05-FA" at bounding box center [836, 222] width 103 height 15
click at [847, 221] on input "GA-250508-PKT-05-FA" at bounding box center [833, 222] width 117 height 25
click at [668, 224] on span "FLSRWGA-20250626-018" at bounding box center [684, 222] width 160 height 15
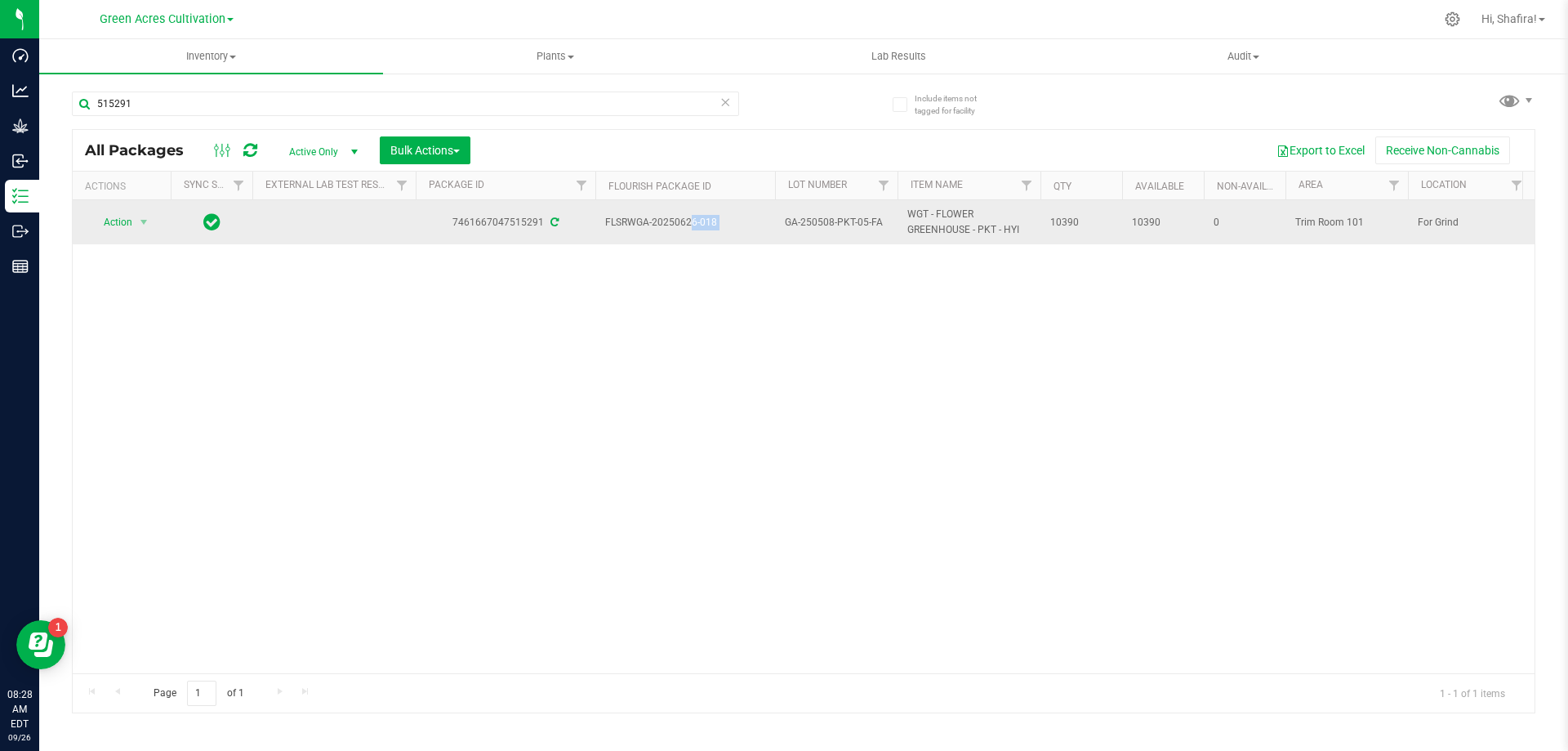
click at [668, 224] on span "FLSRWGA-20250626-018" at bounding box center [684, 222] width 160 height 15
copy tr "FLSRWGA-20250626-018"
